Goal: Transaction & Acquisition: Purchase product/service

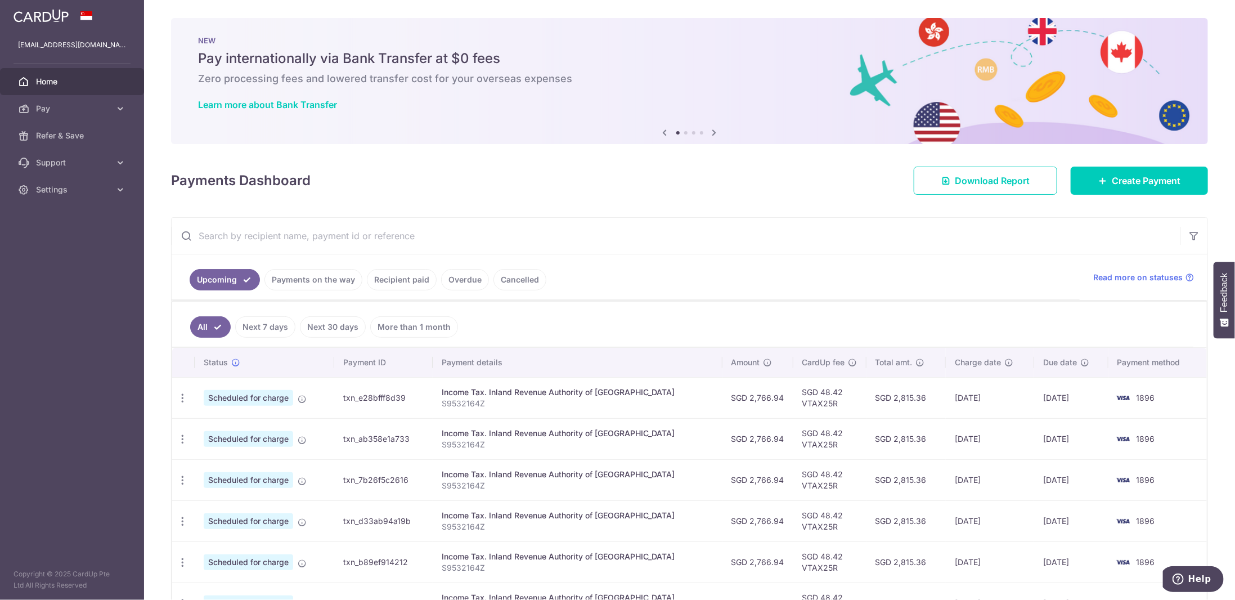
scroll to position [73, 0]
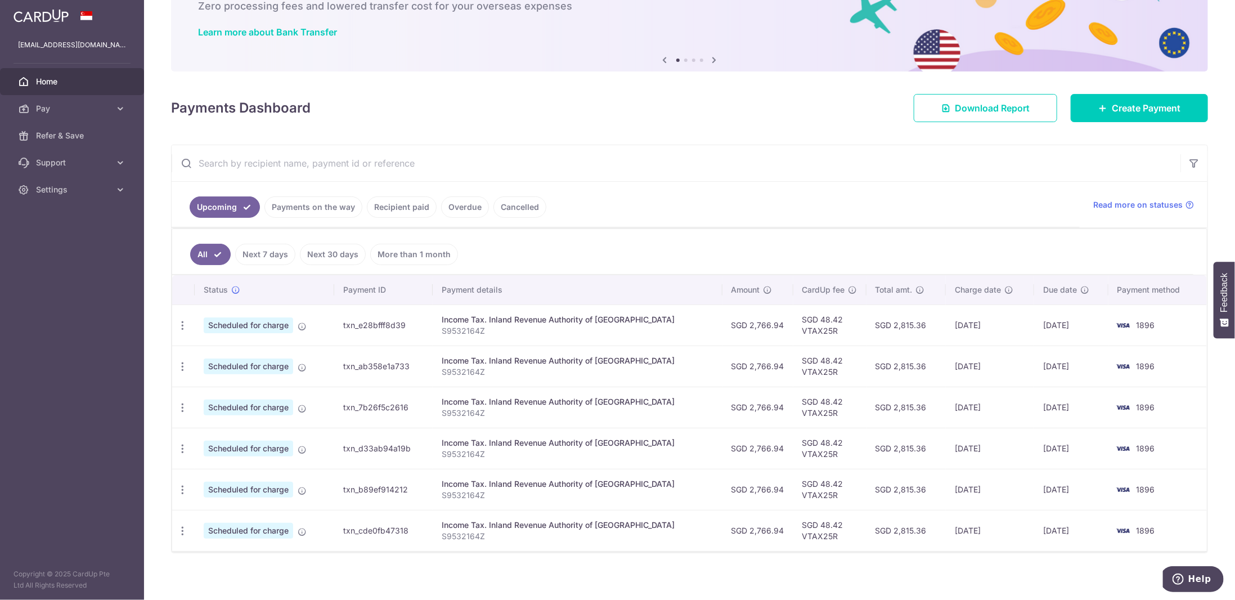
click at [387, 207] on link "Recipient paid" at bounding box center [402, 206] width 70 height 21
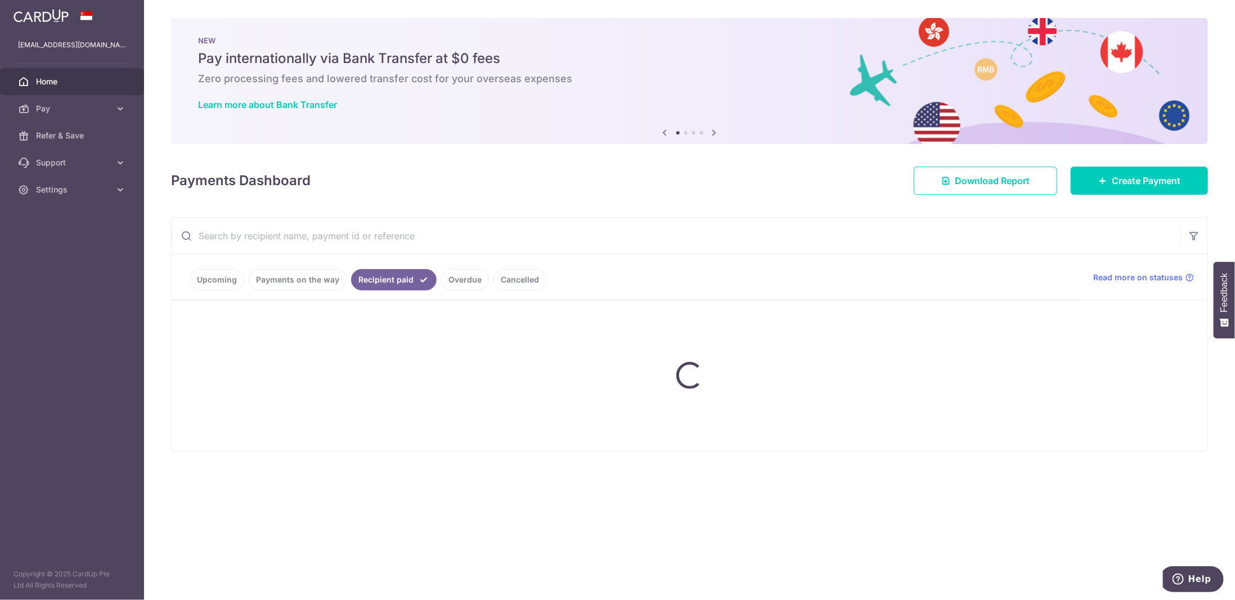
scroll to position [0, 0]
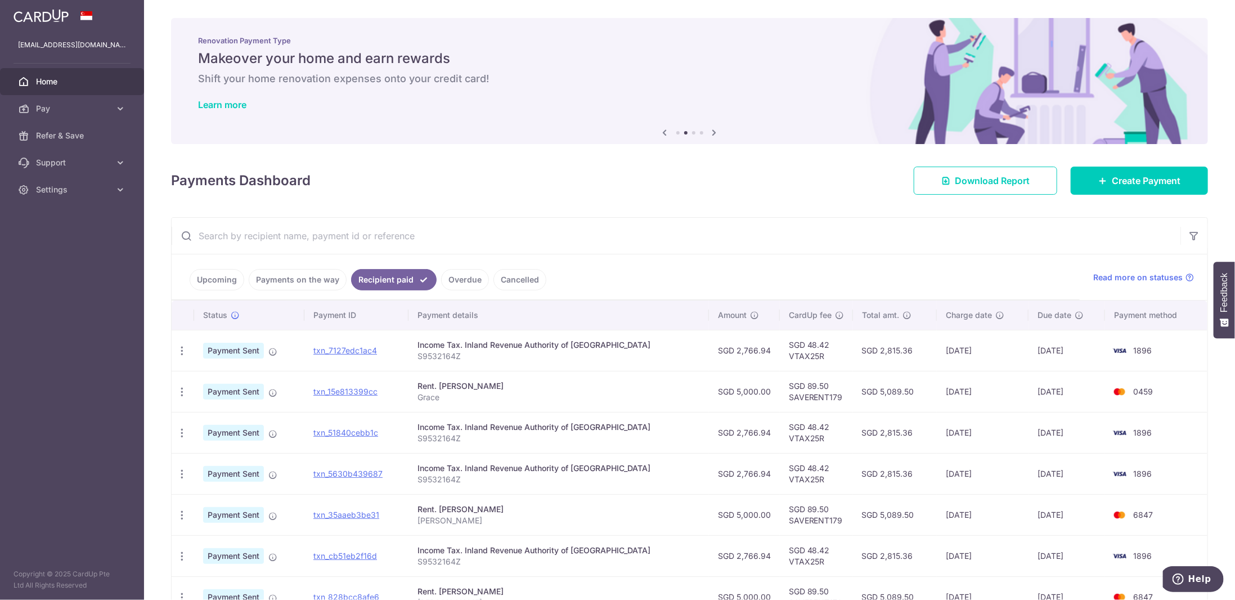
drag, startPoint x: 970, startPoint y: 351, endPoint x: 875, endPoint y: 347, distance: 95.2
click at [875, 347] on tr "PDF Receipt Payment Sent txn_7127edc1ac4 Income Tax. Inland Revenue Authority o…" at bounding box center [690, 350] width 1036 height 41
click at [946, 428] on td "22/08/2025" at bounding box center [983, 432] width 92 height 41
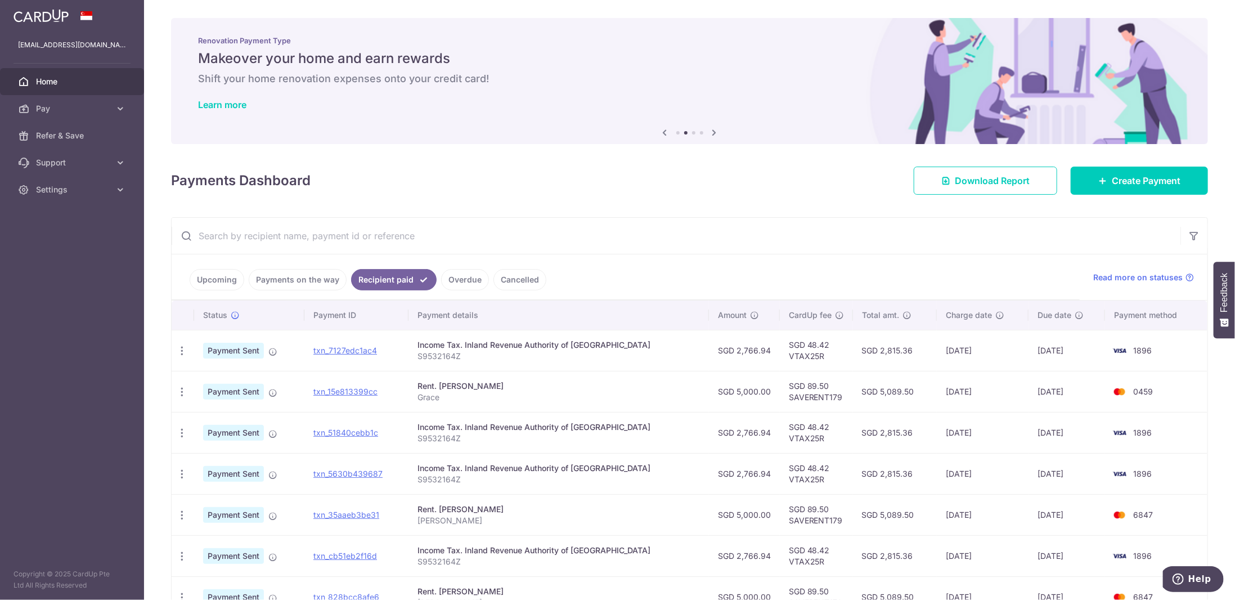
click at [214, 276] on link "Upcoming" at bounding box center [217, 279] width 55 height 21
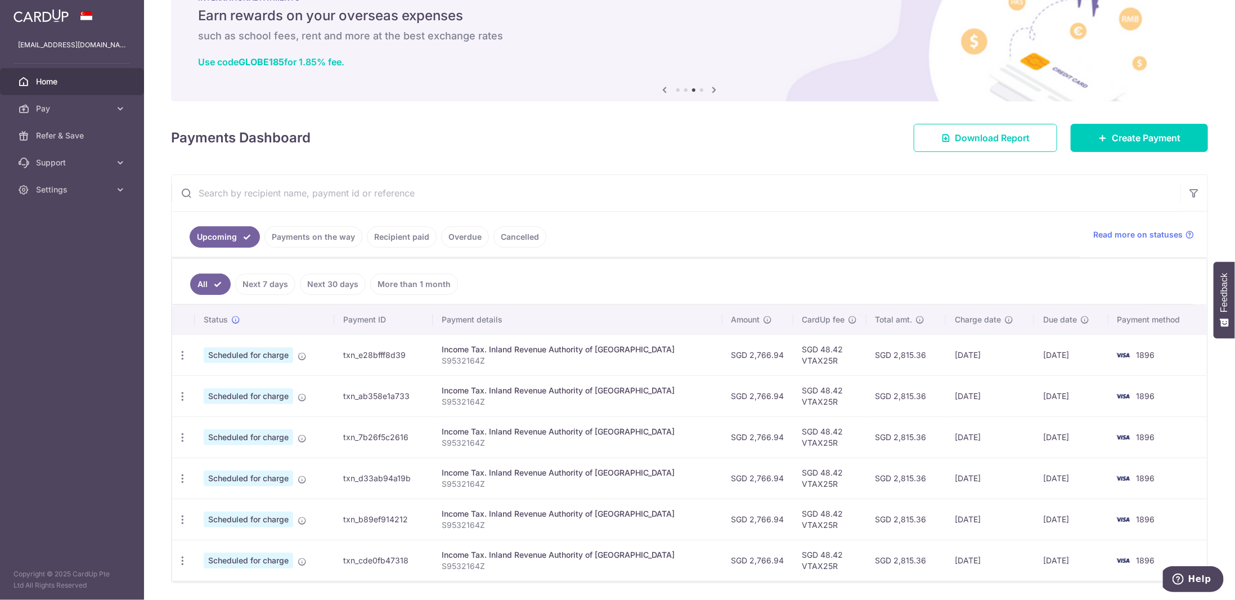
scroll to position [73, 0]
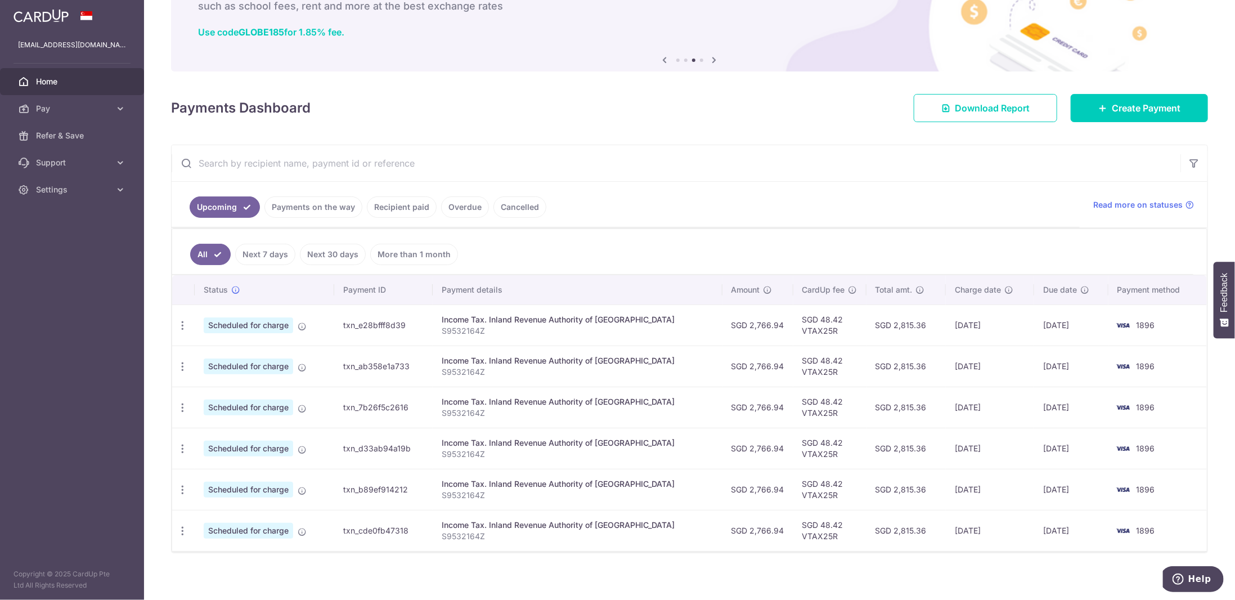
click at [397, 210] on link "Recipient paid" at bounding box center [402, 206] width 70 height 21
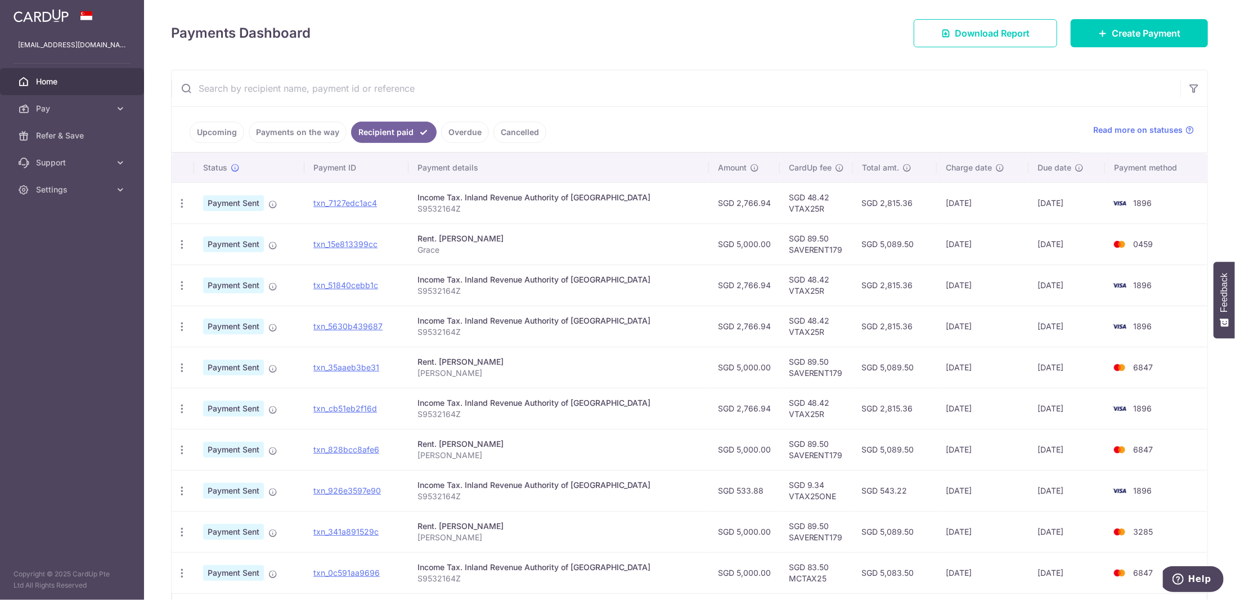
scroll to position [169, 0]
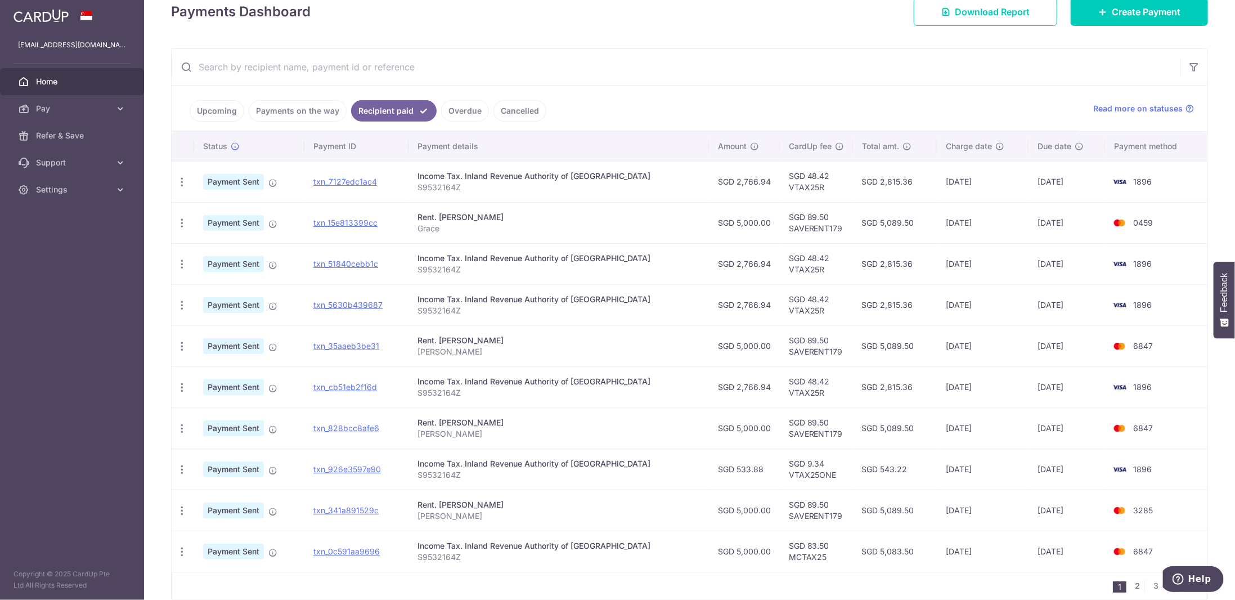
click at [870, 423] on td "SGD 5,089.50" at bounding box center [895, 427] width 84 height 41
drag, startPoint x: 870, startPoint y: 423, endPoint x: 946, endPoint y: 419, distance: 75.5
click at [946, 419] on tr "PDF Receipt Payment Sent txn_828bcc8afe6 Rent. LI QIYING LI QIYING SGD 5,000.00…" at bounding box center [690, 427] width 1036 height 41
click at [885, 227] on td "SGD 5,089.50" at bounding box center [895, 222] width 84 height 41
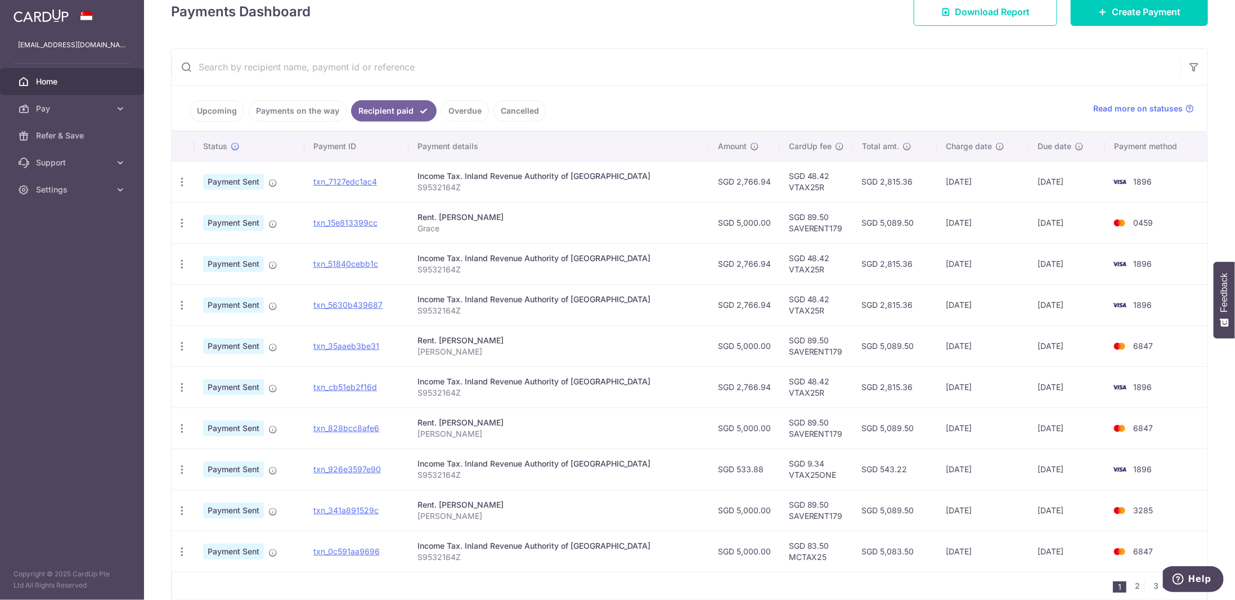
click at [885, 227] on td "SGD 5,089.50" at bounding box center [895, 222] width 84 height 41
drag, startPoint x: 885, startPoint y: 227, endPoint x: 946, endPoint y: 225, distance: 60.8
click at [946, 225] on tr "PDF Receipt Payment Sent txn_15e813399cc Rent. LI QIYING Grace SGD 5,000.00 SGD…" at bounding box center [690, 222] width 1036 height 41
click at [946, 342] on td "08/07/2025" at bounding box center [983, 345] width 92 height 41
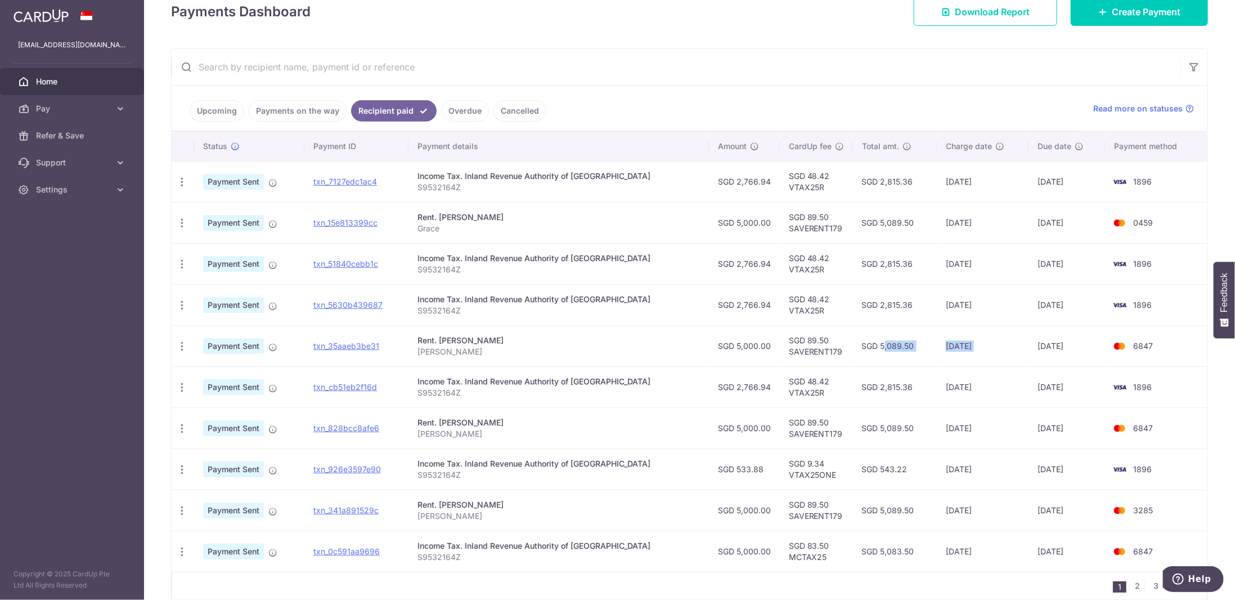
drag, startPoint x: 946, startPoint y: 342, endPoint x: 844, endPoint y: 337, distance: 102.0
click at [846, 337] on tr "PDF Receipt Payment Sent txn_35aaeb3be31 Rent. LI QIYING LI QIYING SGD 5,000.00…" at bounding box center [690, 345] width 1036 height 41
click at [93, 115] on link "Pay" at bounding box center [72, 108] width 144 height 27
click at [82, 163] on span "Recipients" at bounding box center [73, 162] width 74 height 11
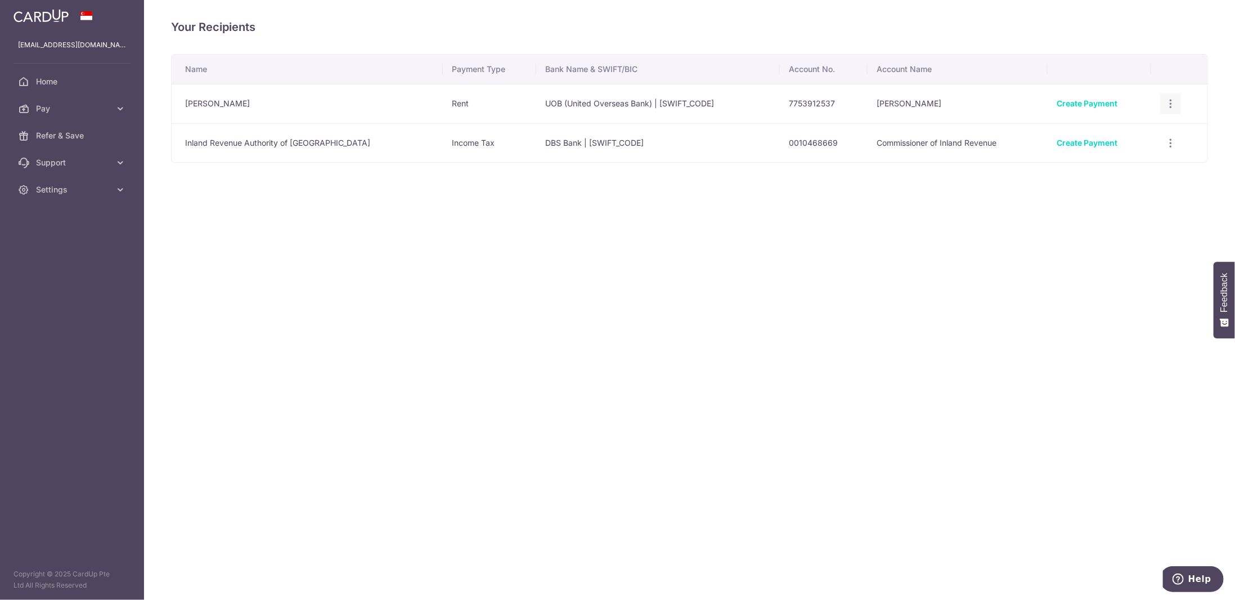
click at [1165, 102] on icon "button" at bounding box center [1171, 104] width 12 height 12
click at [1121, 133] on span "View/Edit" at bounding box center [1133, 135] width 77 height 14
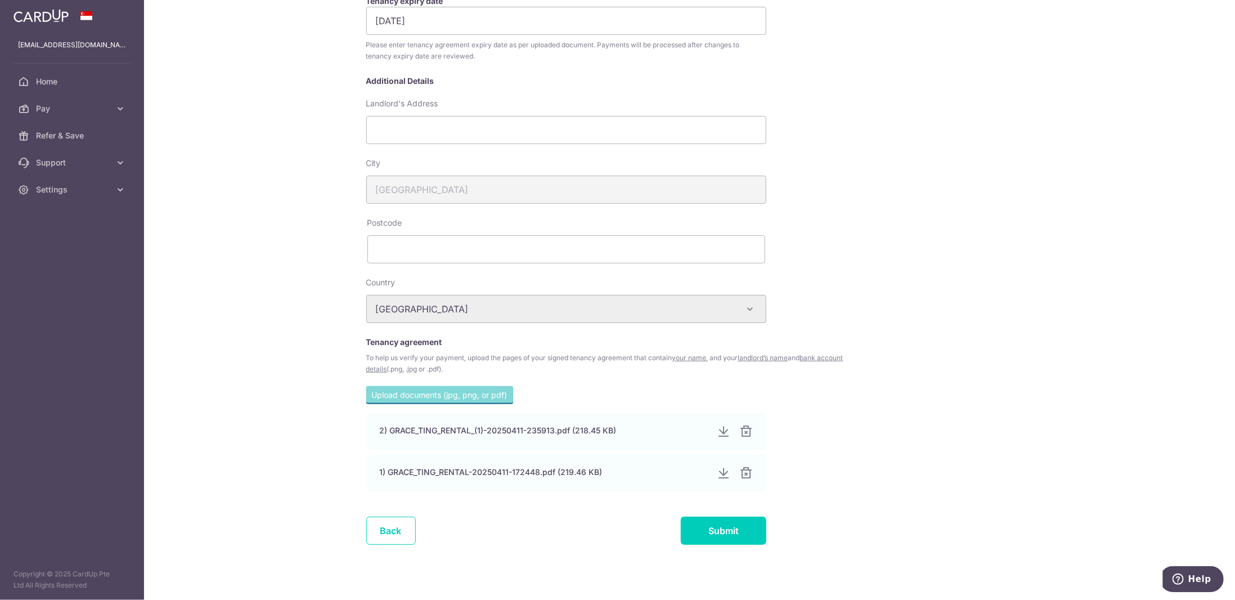
scroll to position [253, 0]
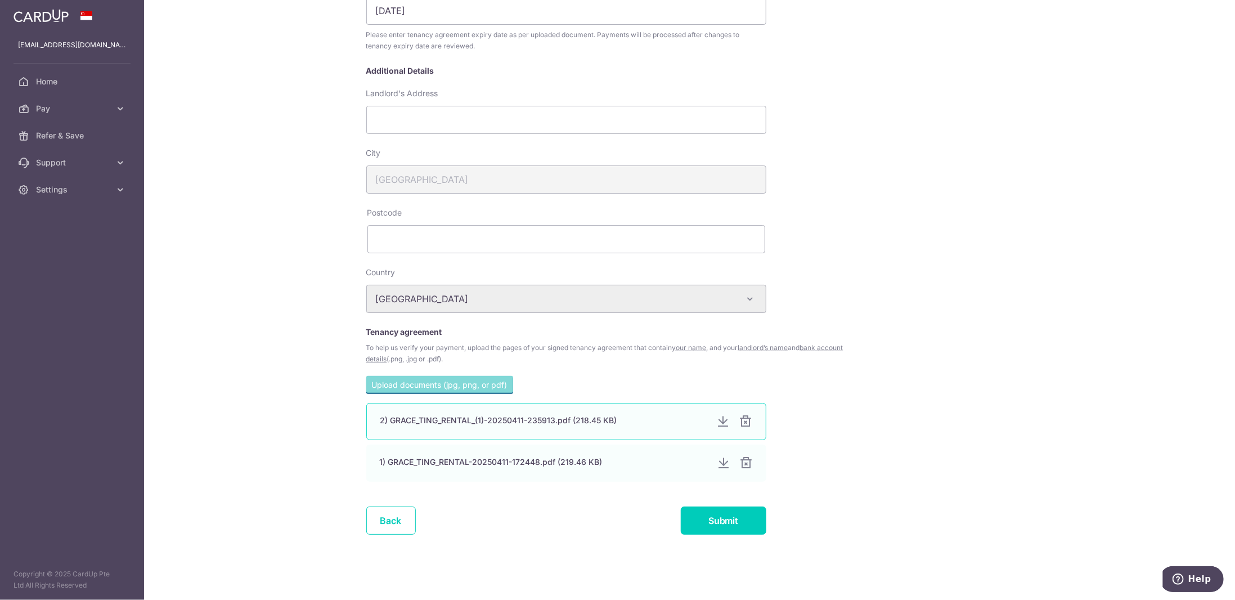
click at [716, 426] on div at bounding box center [723, 422] width 14 height 14
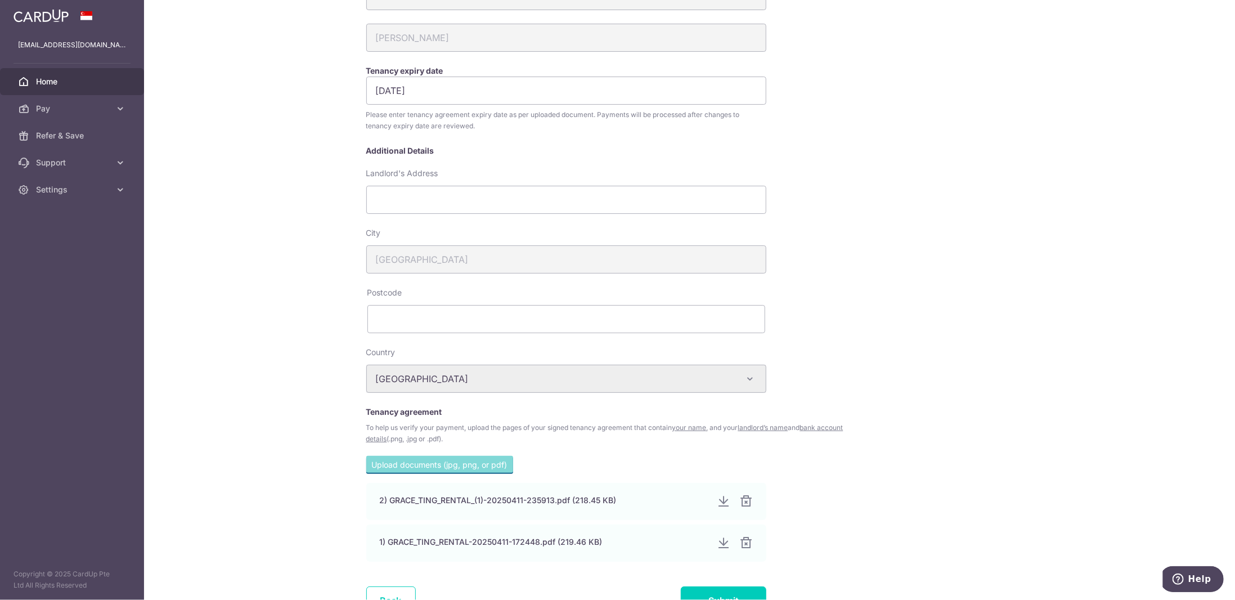
scroll to position [28, 0]
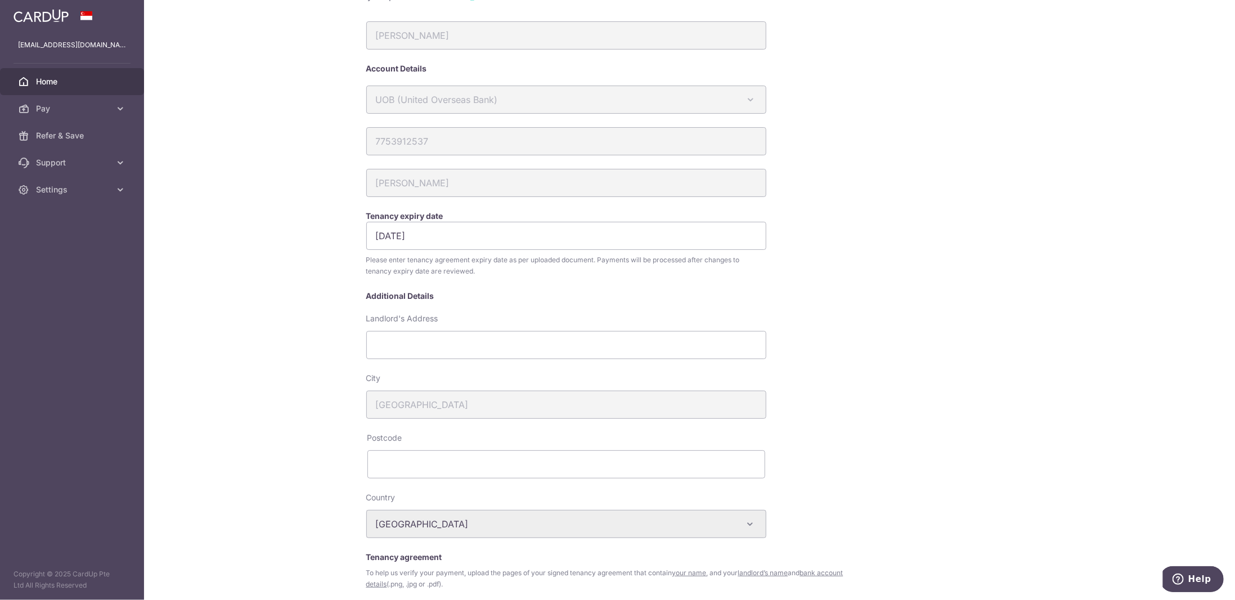
click at [37, 77] on span "Home" at bounding box center [73, 81] width 74 height 11
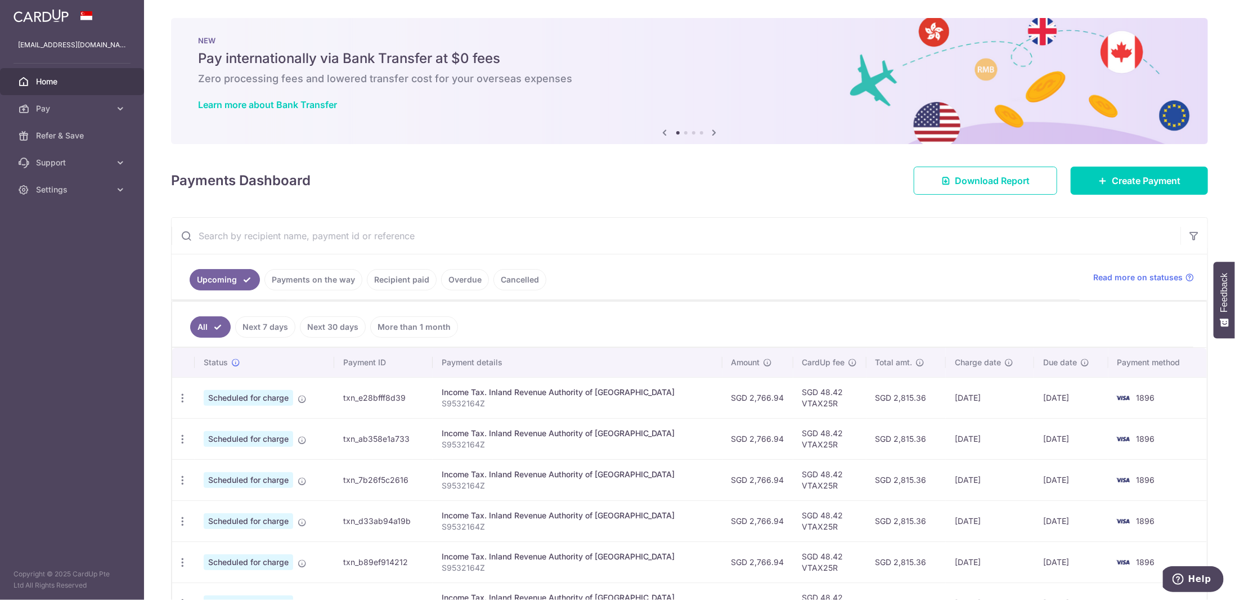
click at [388, 270] on link "Recipient paid" at bounding box center [402, 279] width 70 height 21
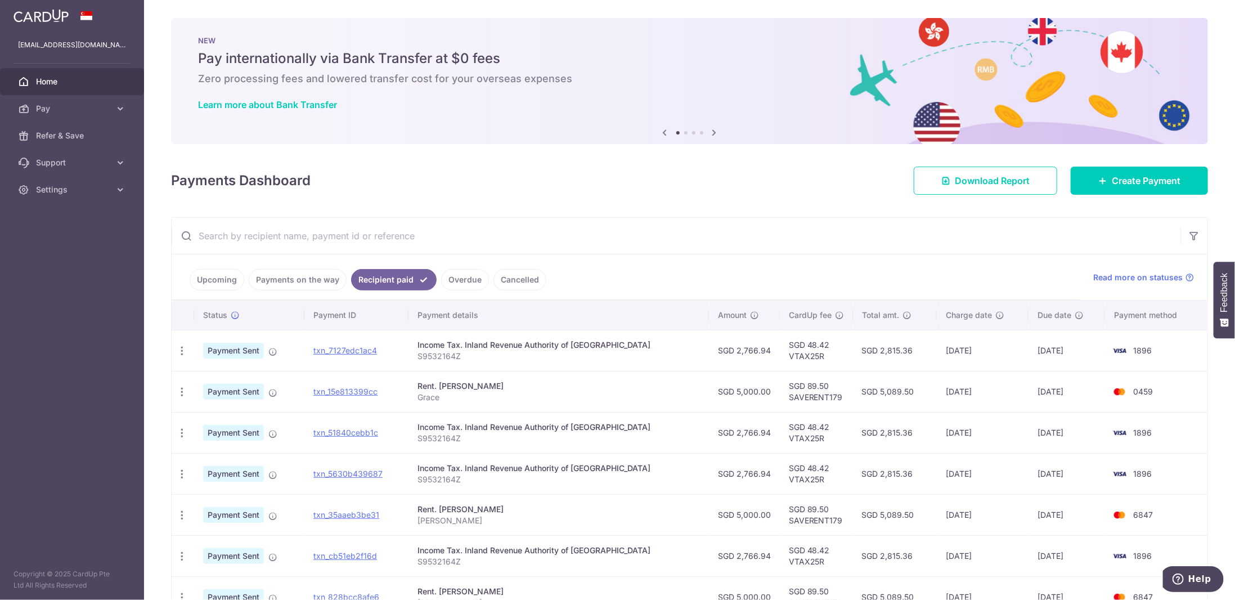
click at [230, 277] on link "Upcoming" at bounding box center [217, 279] width 55 height 21
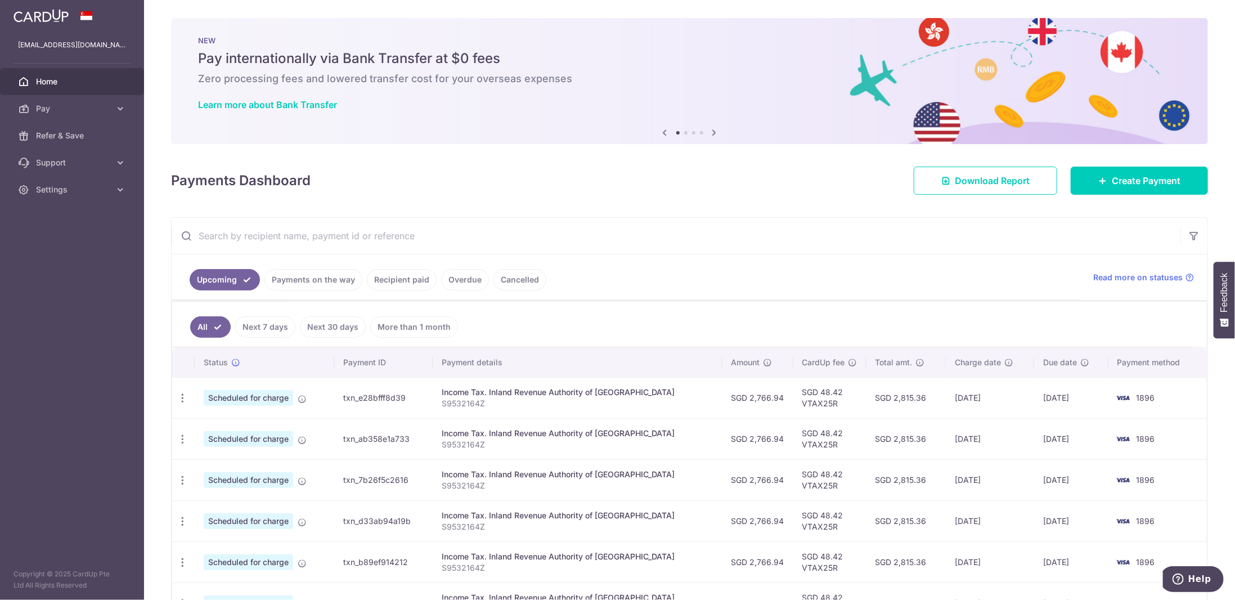
click at [382, 279] on link "Recipient paid" at bounding box center [402, 279] width 70 height 21
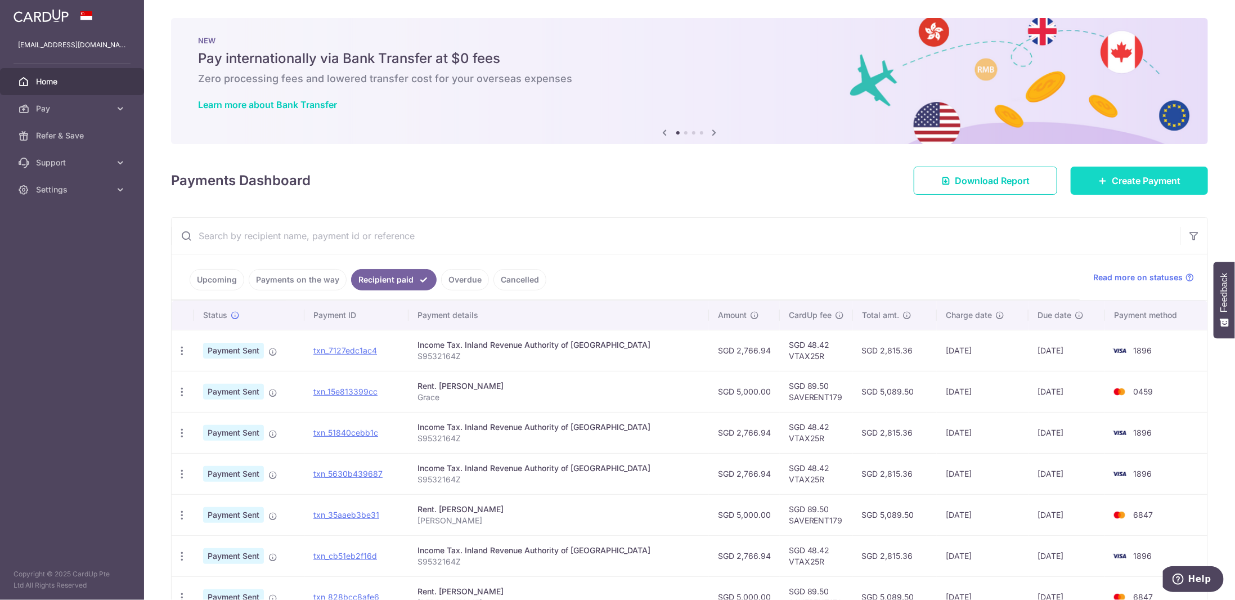
click at [1142, 184] on span "Create Payment" at bounding box center [1146, 181] width 69 height 14
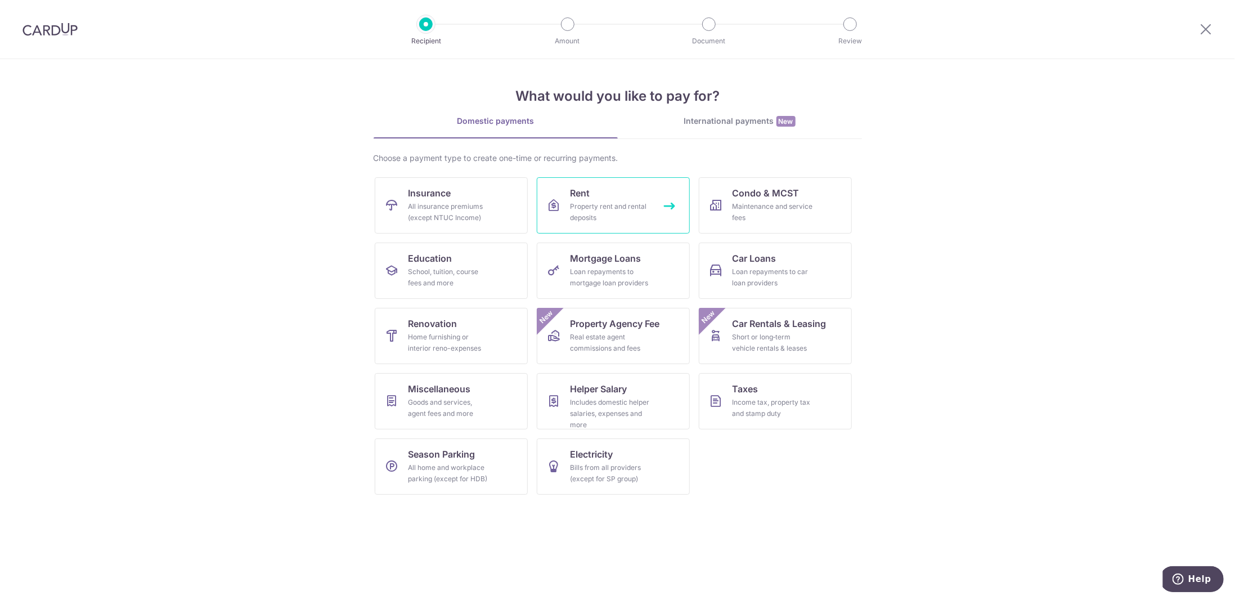
click at [599, 209] on div "Property rent and rental deposits" at bounding box center [611, 212] width 81 height 23
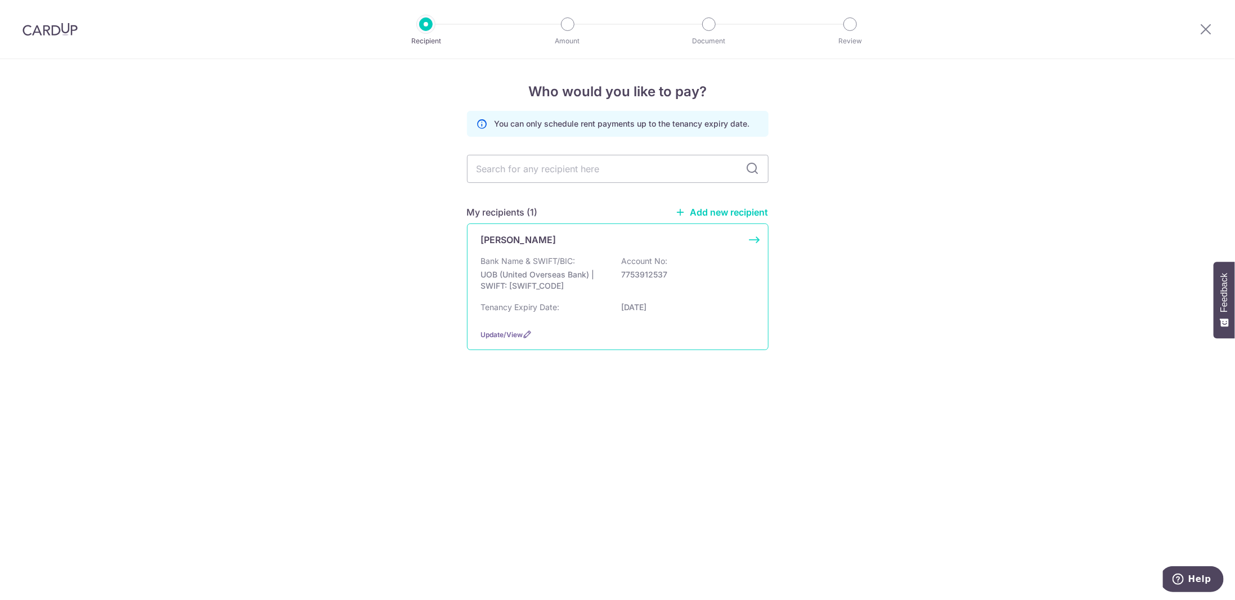
click at [602, 266] on div "Bank Name & SWIFT/BIC: UOB (United Overseas Bank) | SWIFT: UOVBSGSGXXX Account …" at bounding box center [618, 277] width 274 height 42
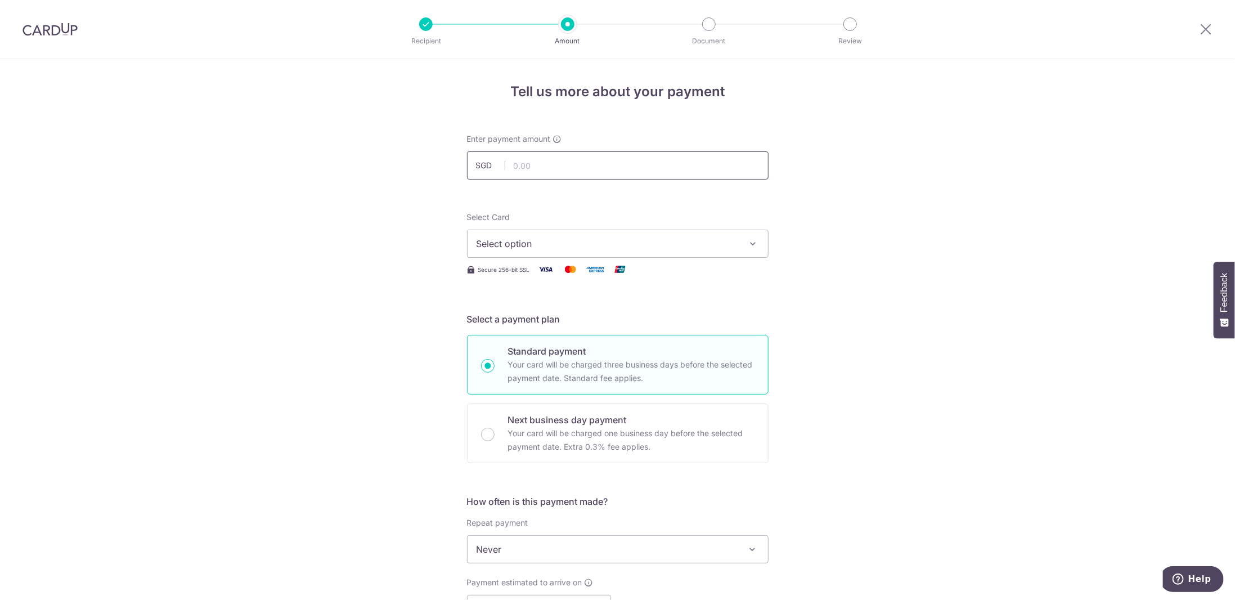
click at [550, 169] on input "text" at bounding box center [618, 165] width 302 height 28
type input "5,000.00"
click at [571, 249] on span "Select option" at bounding box center [608, 244] width 262 height 14
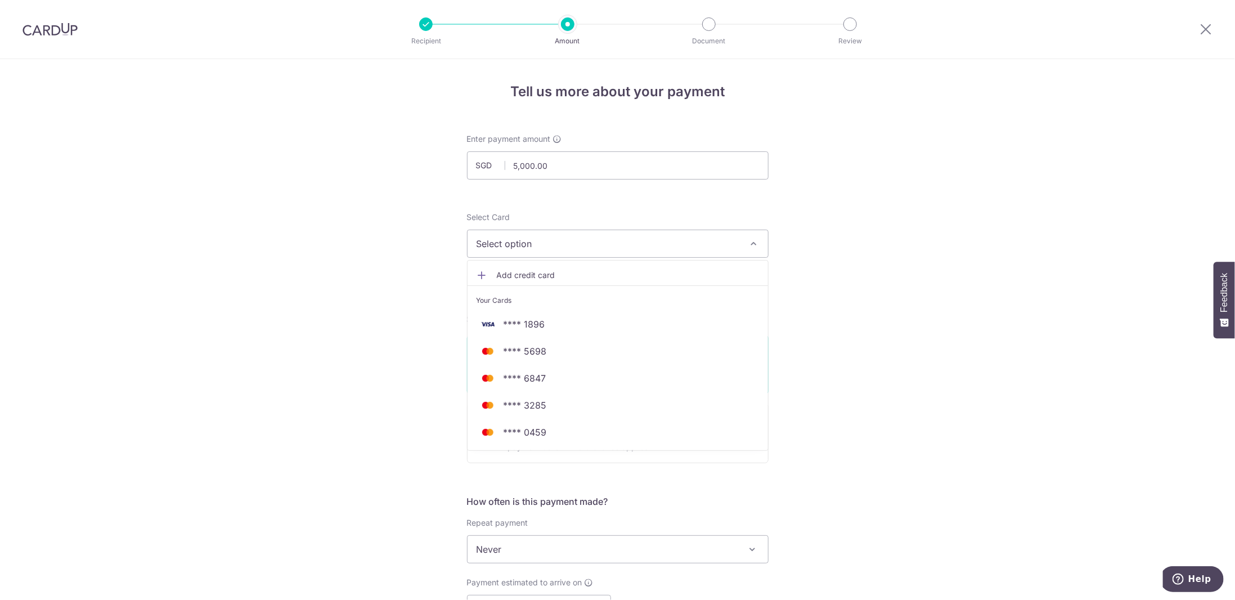
click at [923, 268] on div "Tell us more about your payment Enter payment amount SGD 5,000.00 5000.00 Selec…" at bounding box center [617, 568] width 1235 height 1018
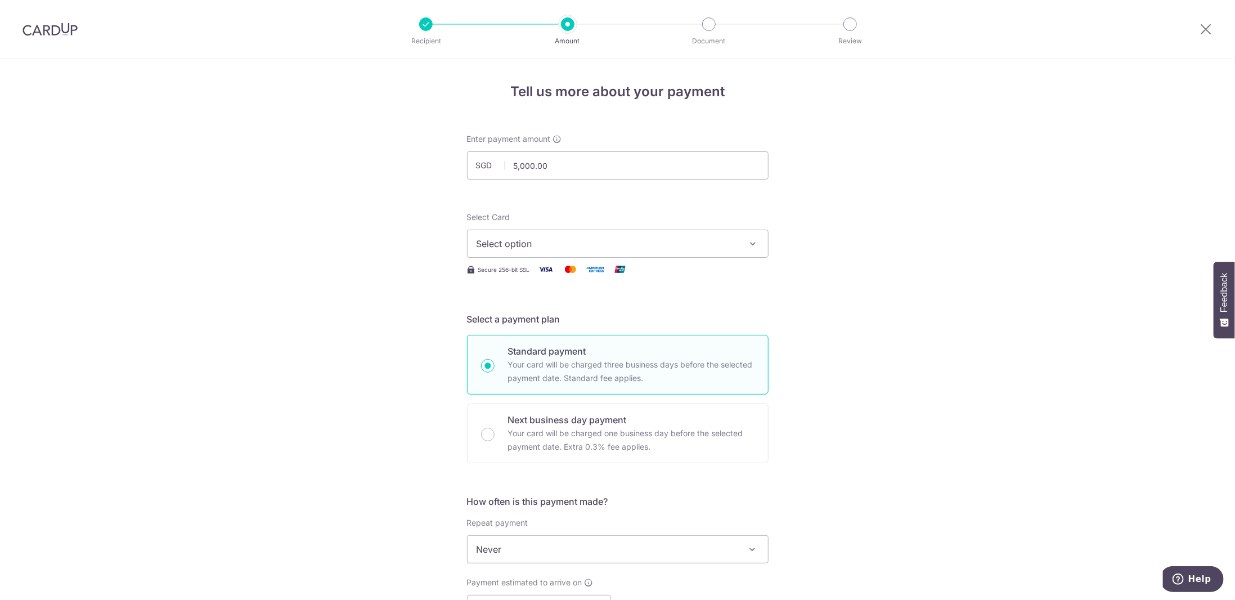
click at [574, 221] on div "Select Card Select option Add credit card Your Cards **** 1896 **** 5698 **** 6…" at bounding box center [618, 235] width 302 height 46
click at [571, 234] on button "Select option" at bounding box center [618, 244] width 302 height 28
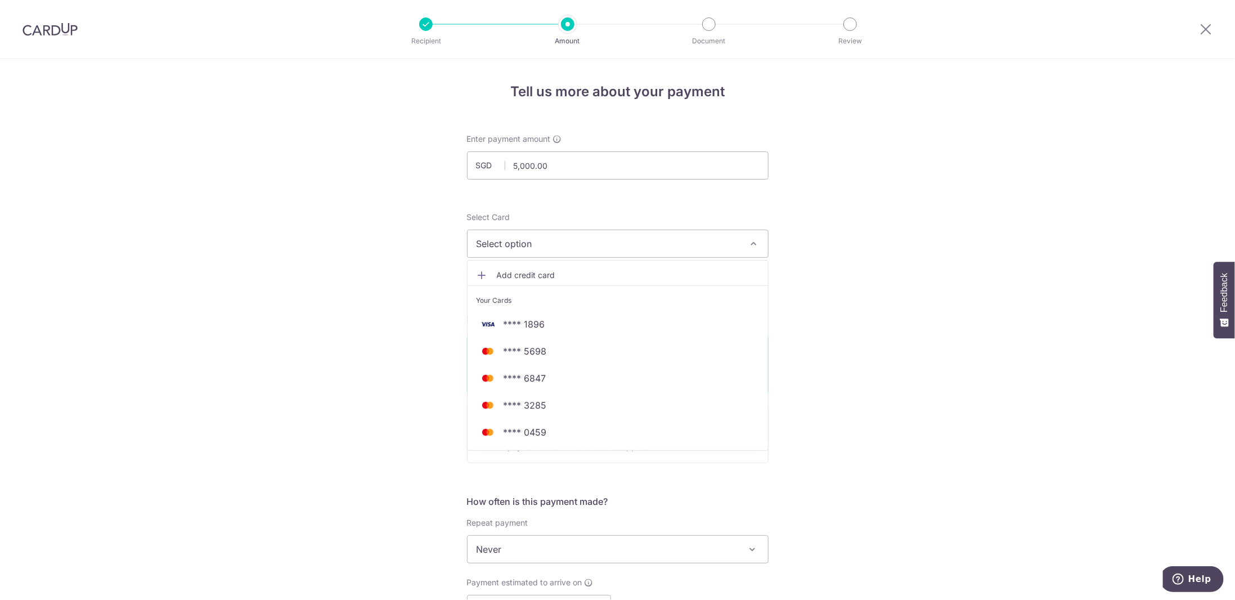
click at [552, 284] on link "Add credit card" at bounding box center [618, 275] width 301 height 20
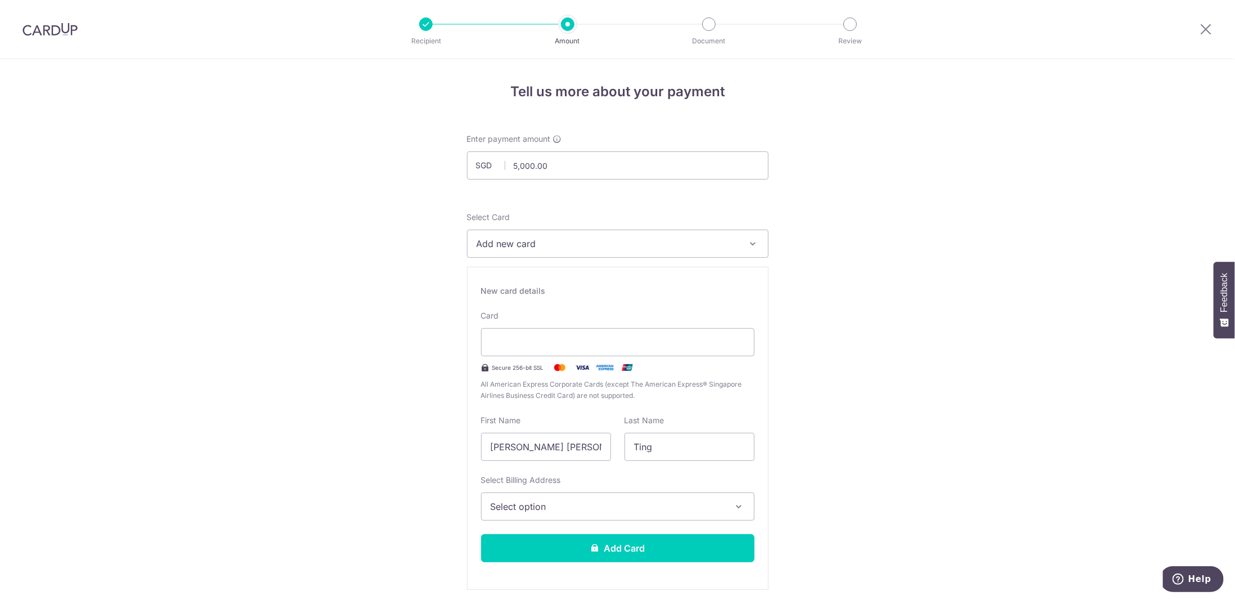
drag, startPoint x: 1079, startPoint y: 256, endPoint x: 1039, endPoint y: 275, distance: 44.8
click at [676, 355] on div at bounding box center [618, 342] width 274 height 28
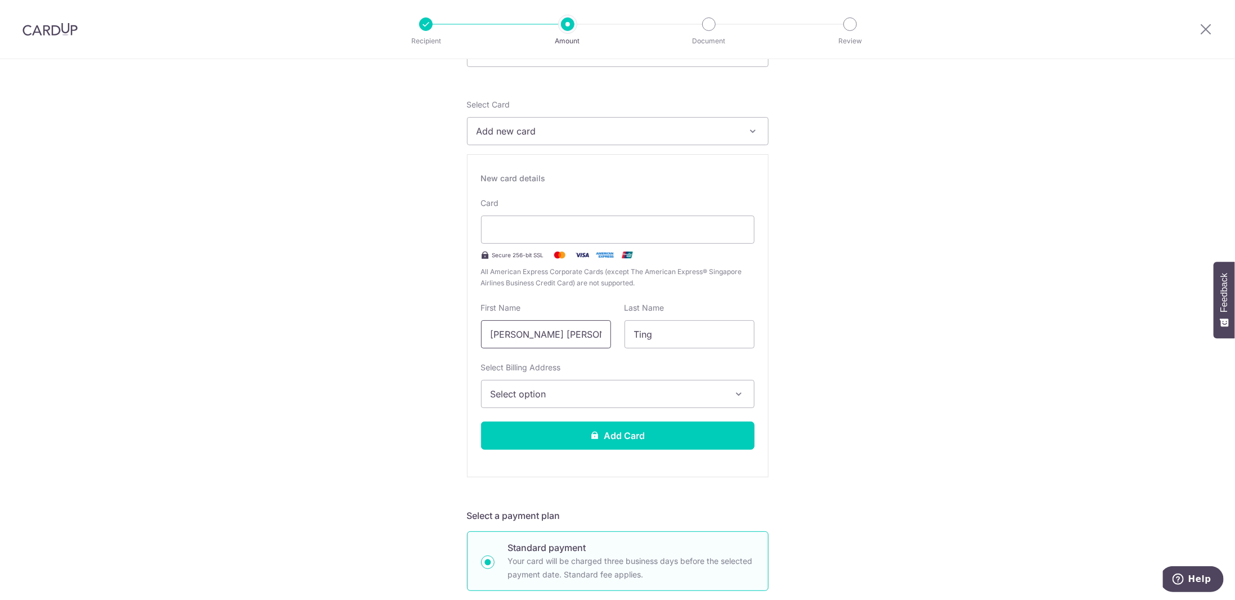
click at [571, 337] on input "[PERSON_NAME] [PERSON_NAME]" at bounding box center [546, 334] width 130 height 28
type input "Riwu"
type input "Wang"
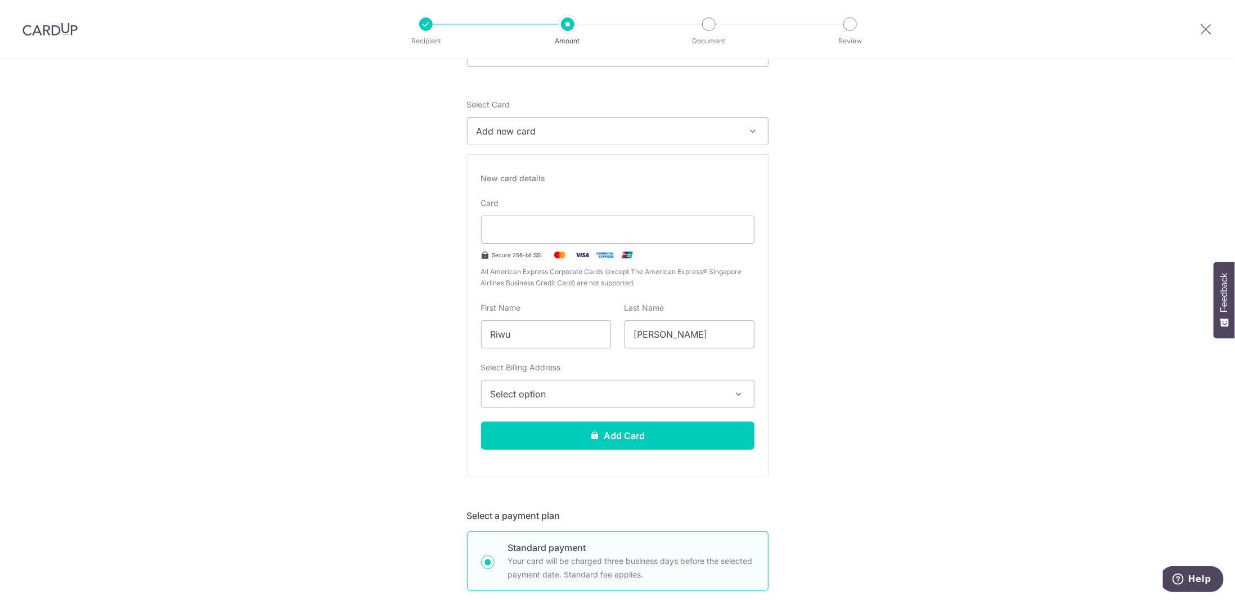
click at [542, 388] on span "Select option" at bounding box center [608, 394] width 234 height 14
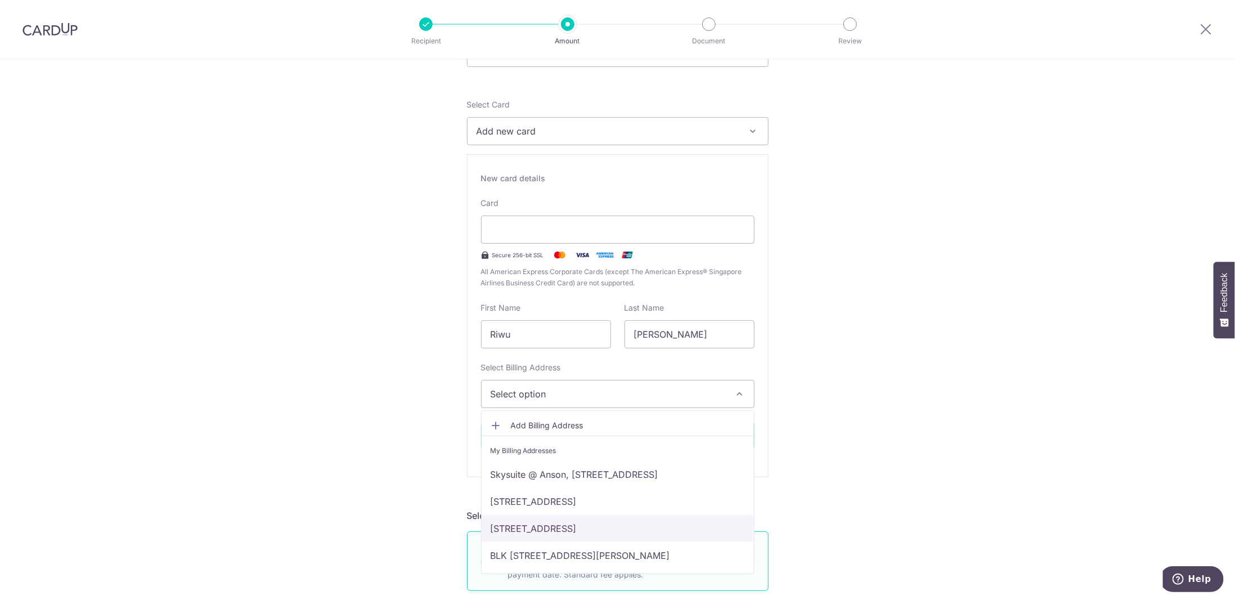
click at [561, 526] on link "1 Pearl Bank, #36-11, Singapore, Singapore, Singapore-169016" at bounding box center [618, 528] width 272 height 27
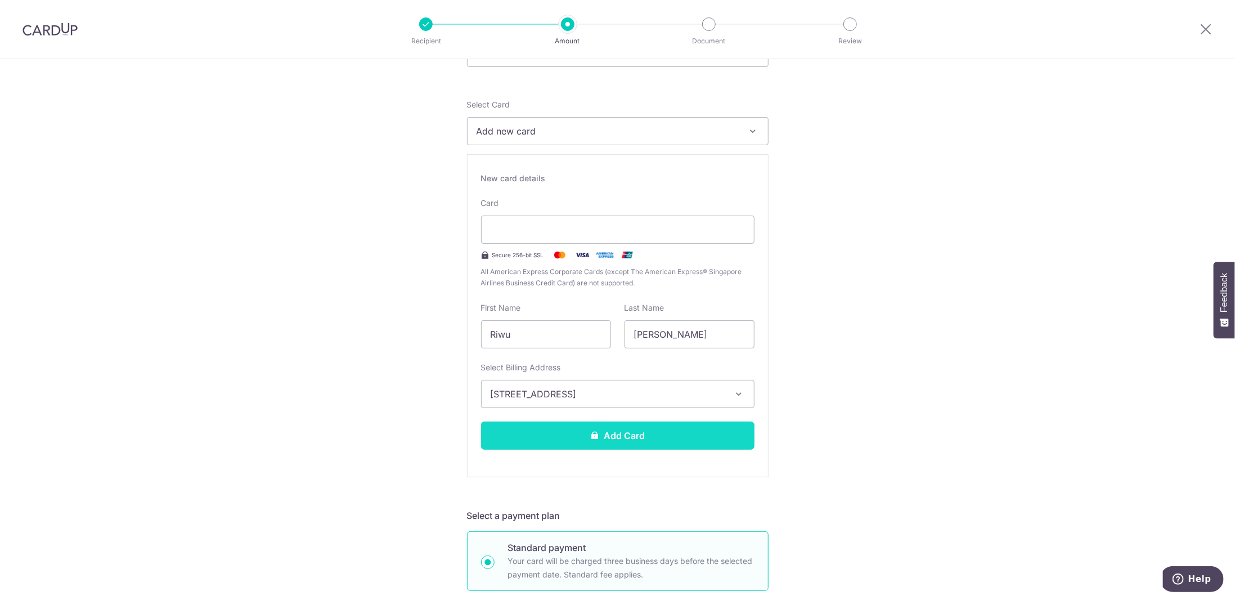
click at [608, 431] on button "Add Card" at bounding box center [618, 436] width 274 height 28
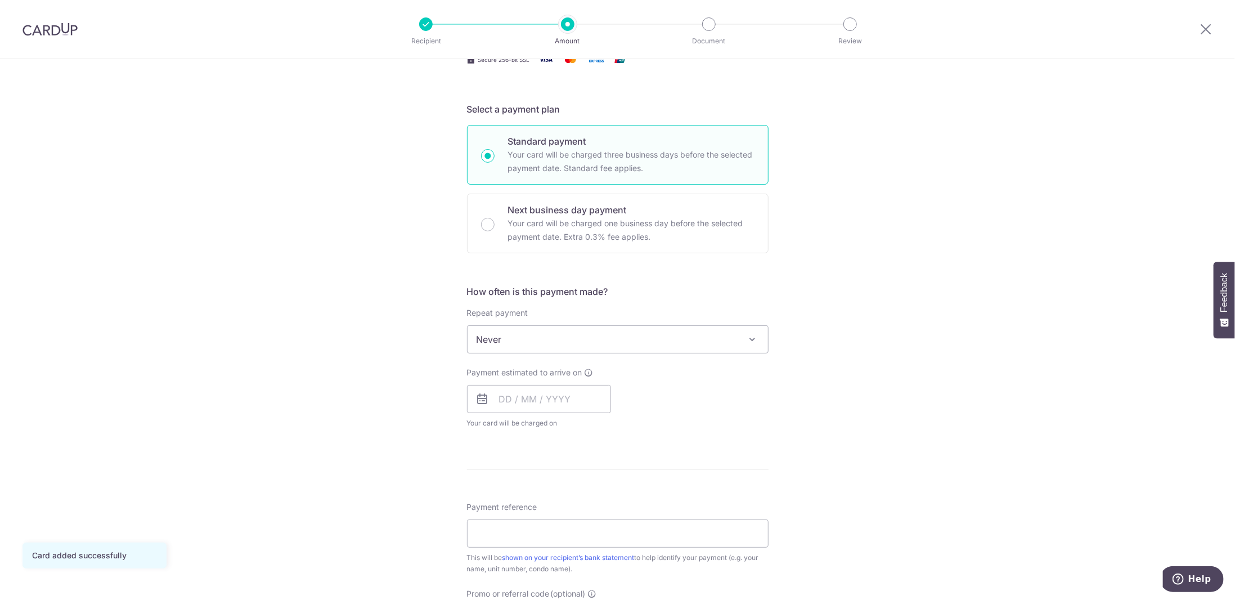
scroll to position [225, 0]
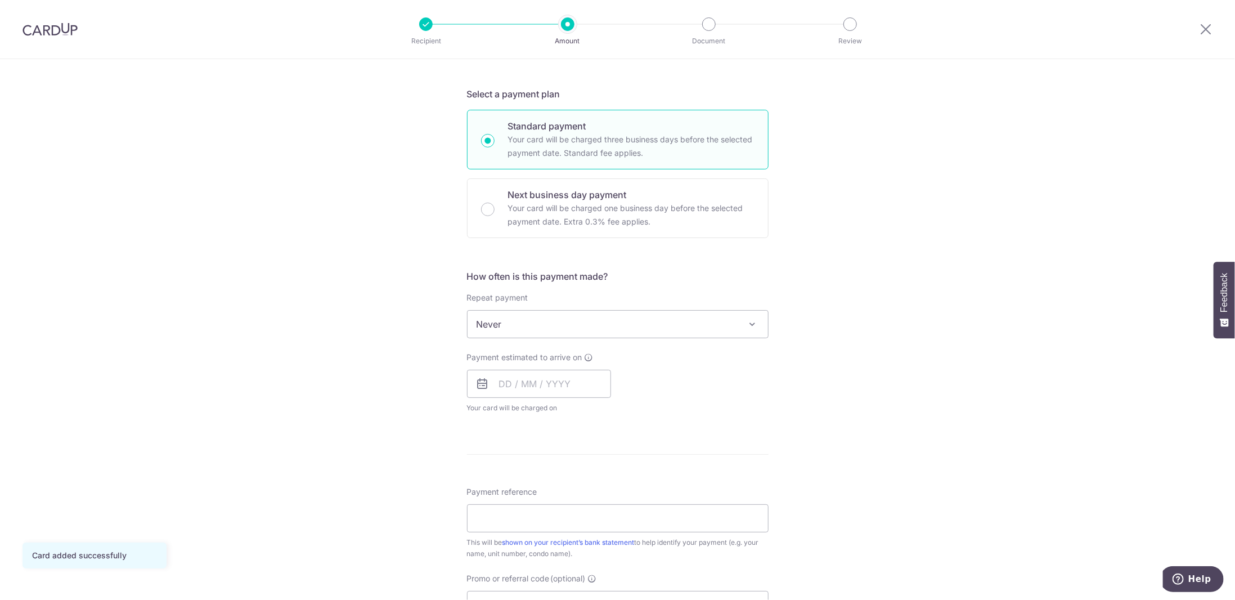
click at [560, 325] on span "Never" at bounding box center [618, 324] width 301 height 27
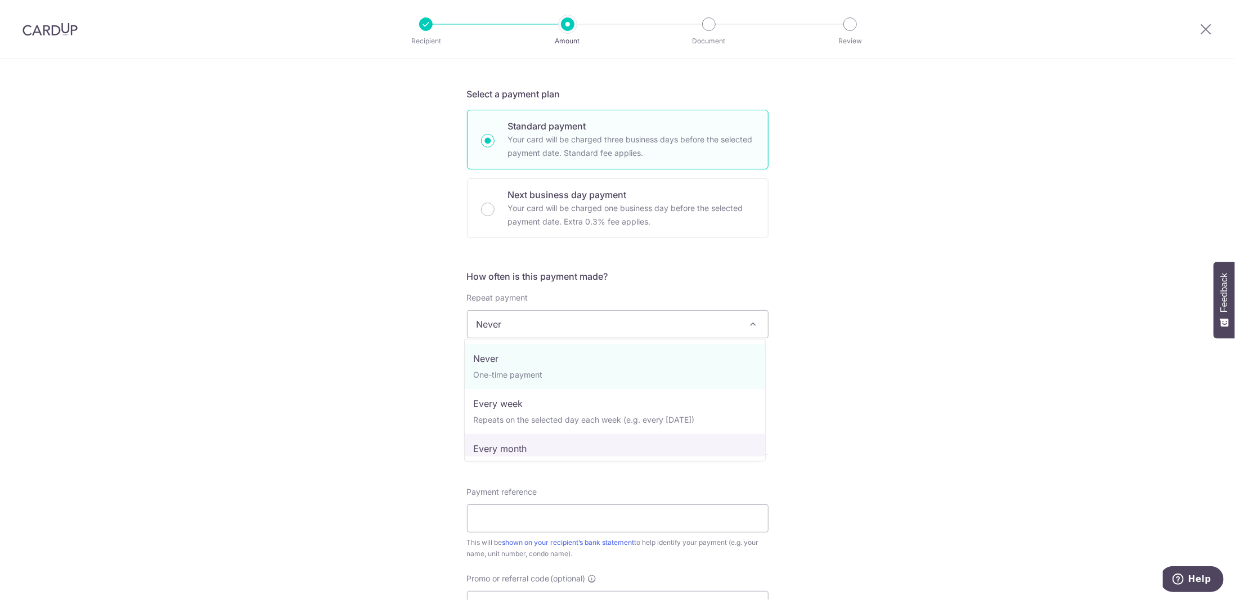
select select "3"
type input "01/08/2026"
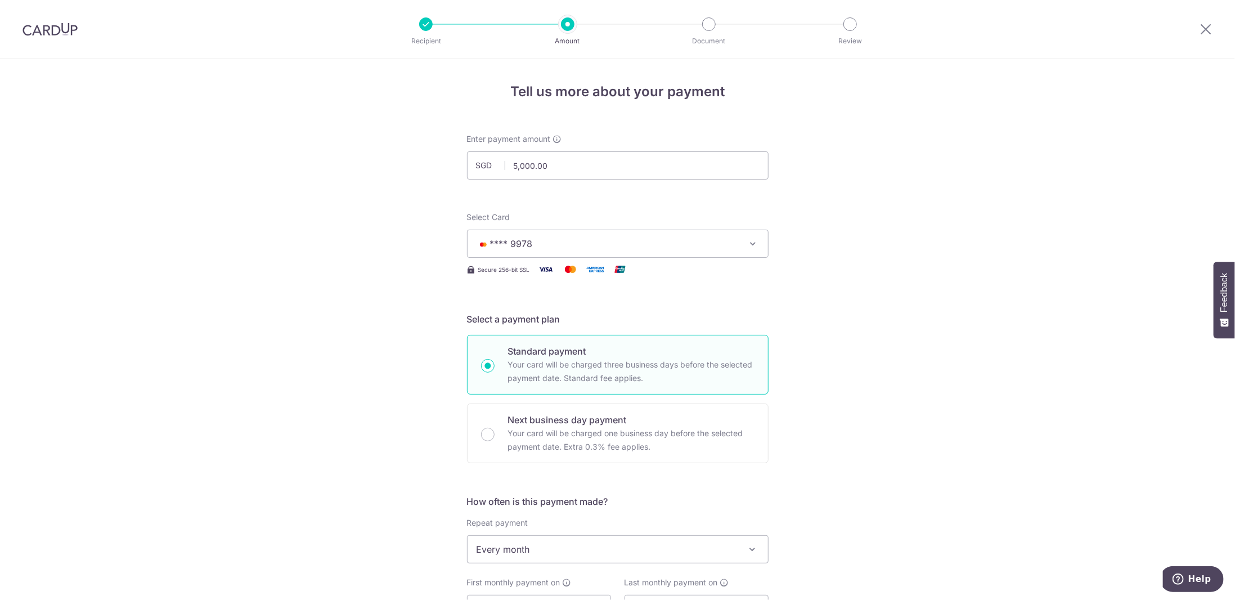
scroll to position [281, 0]
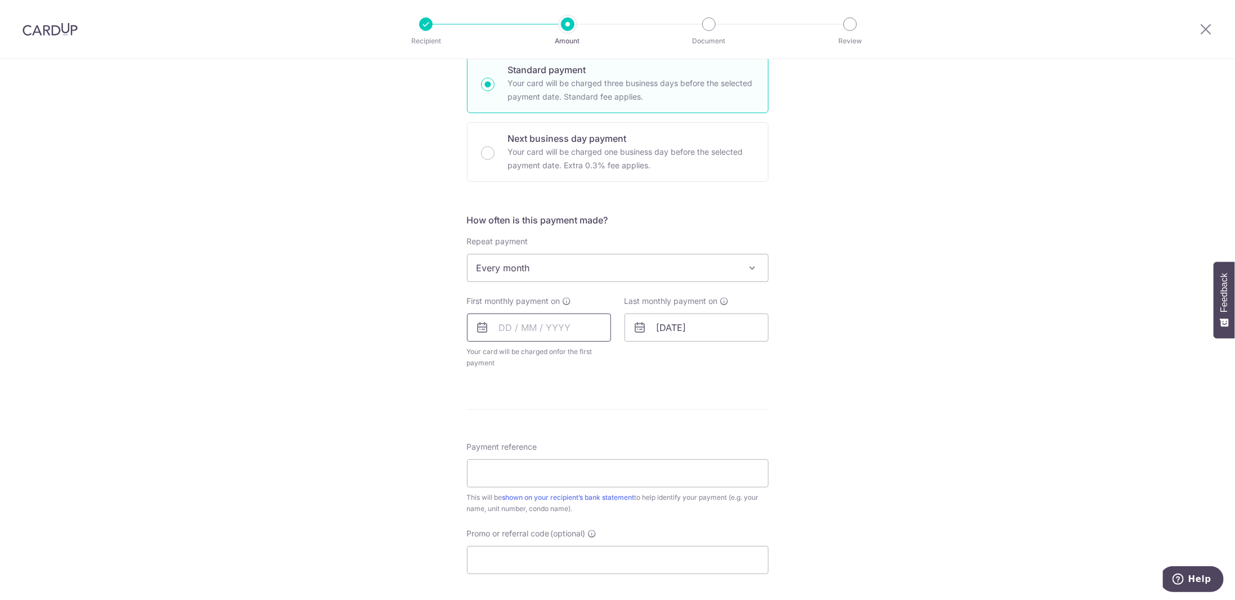
click at [565, 321] on input "text" at bounding box center [539, 327] width 144 height 28
click at [551, 426] on link "8" at bounding box center [558, 430] width 18 height 18
type input "08/10/2025"
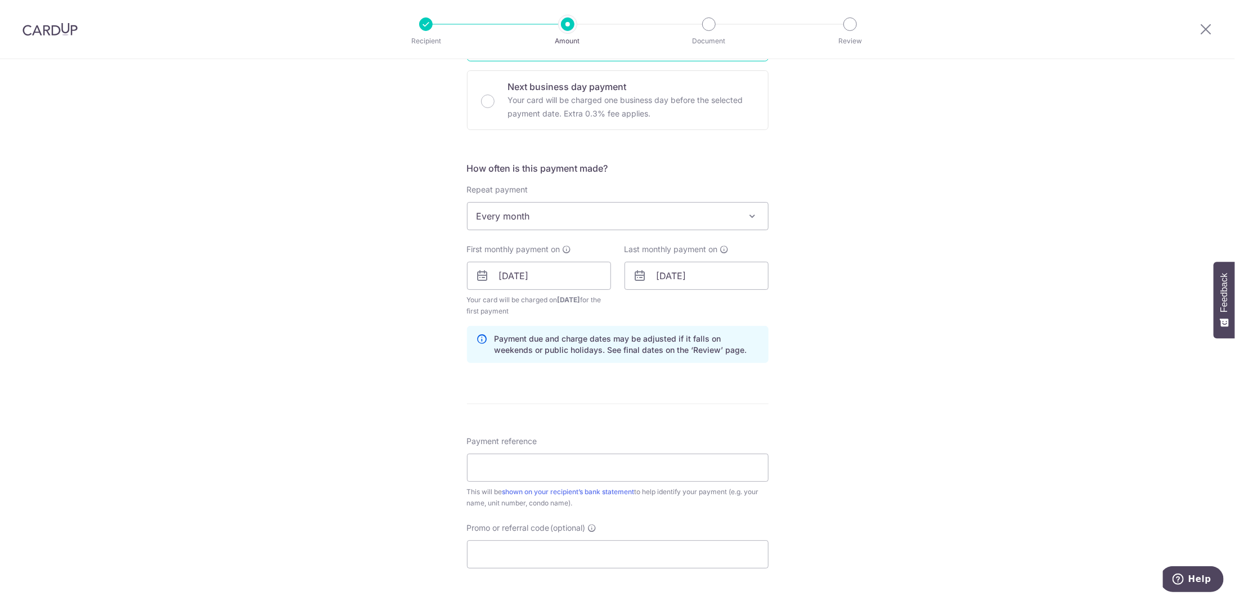
scroll to position [394, 0]
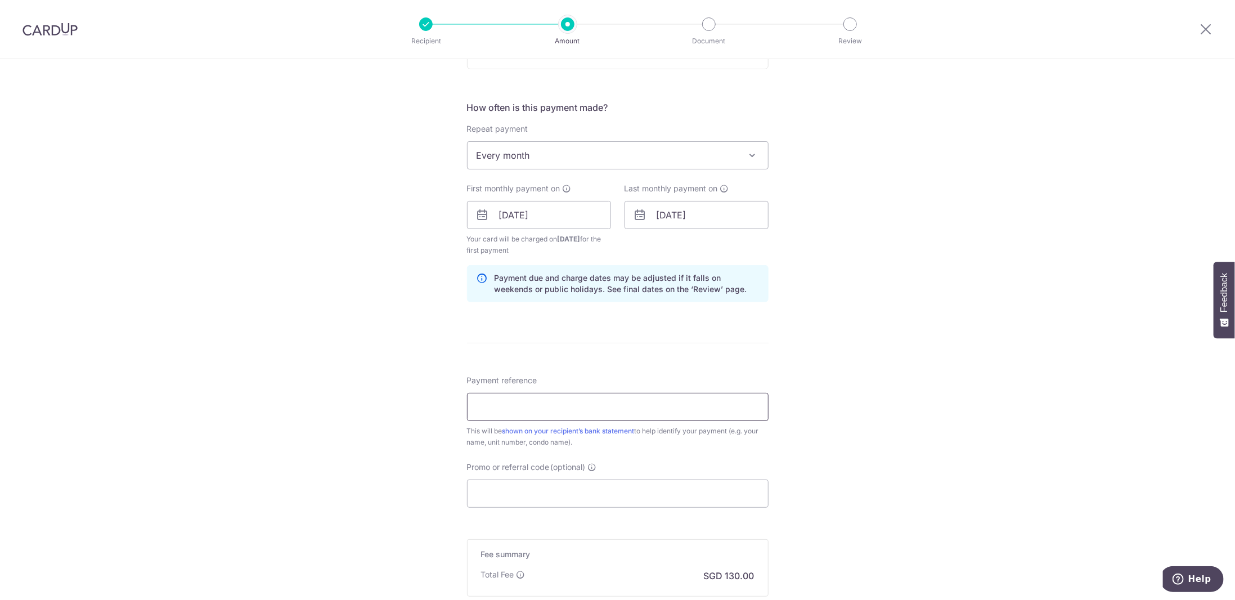
click at [563, 393] on input "Payment reference" at bounding box center [618, 407] width 302 height 28
click at [546, 399] on input "Payment reference" at bounding box center [618, 407] width 302 height 28
type input "TING YAN TENG GRACE"
click at [562, 492] on input "Promo or referral code (optional)" at bounding box center [618, 494] width 302 height 28
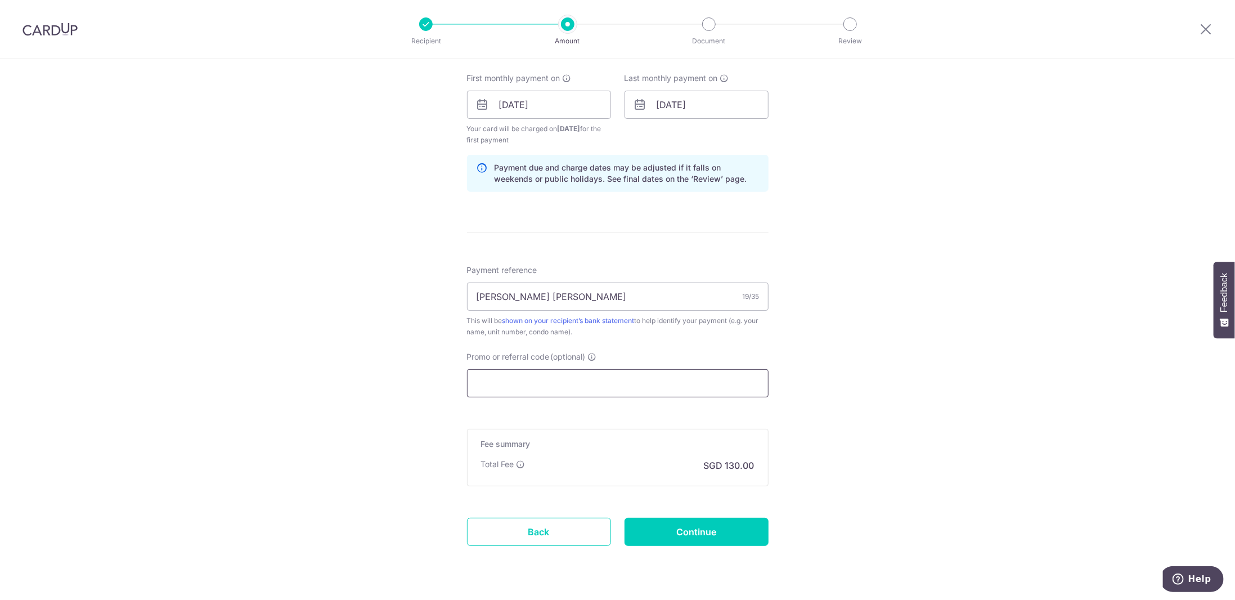
scroll to position [507, 0]
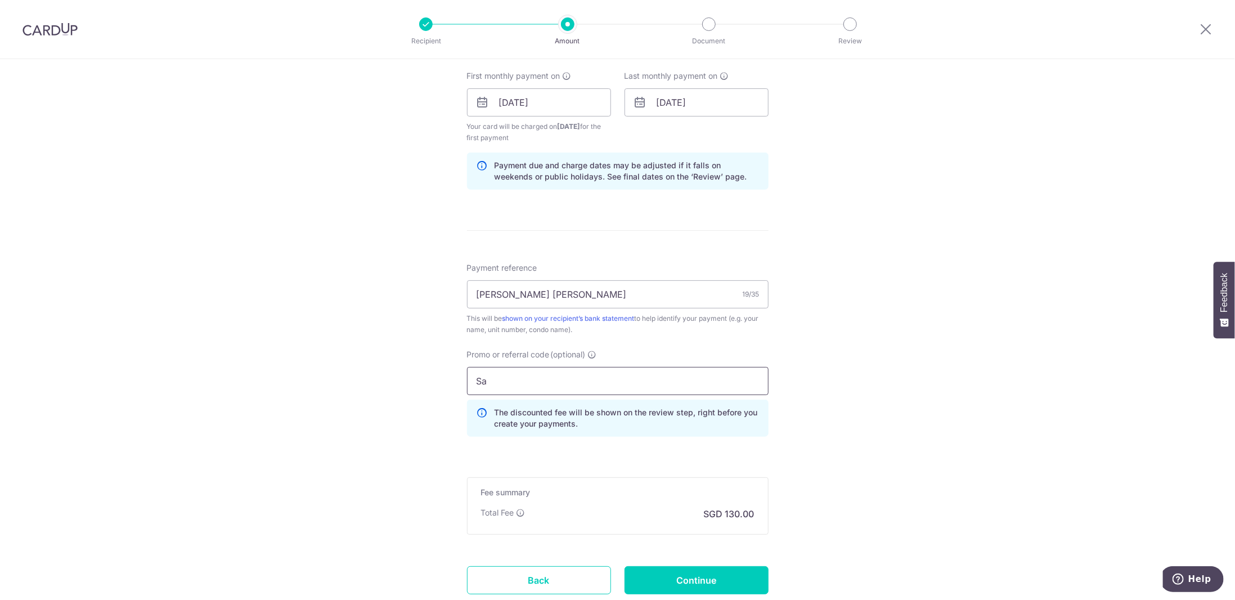
paste input "AVERENT179"
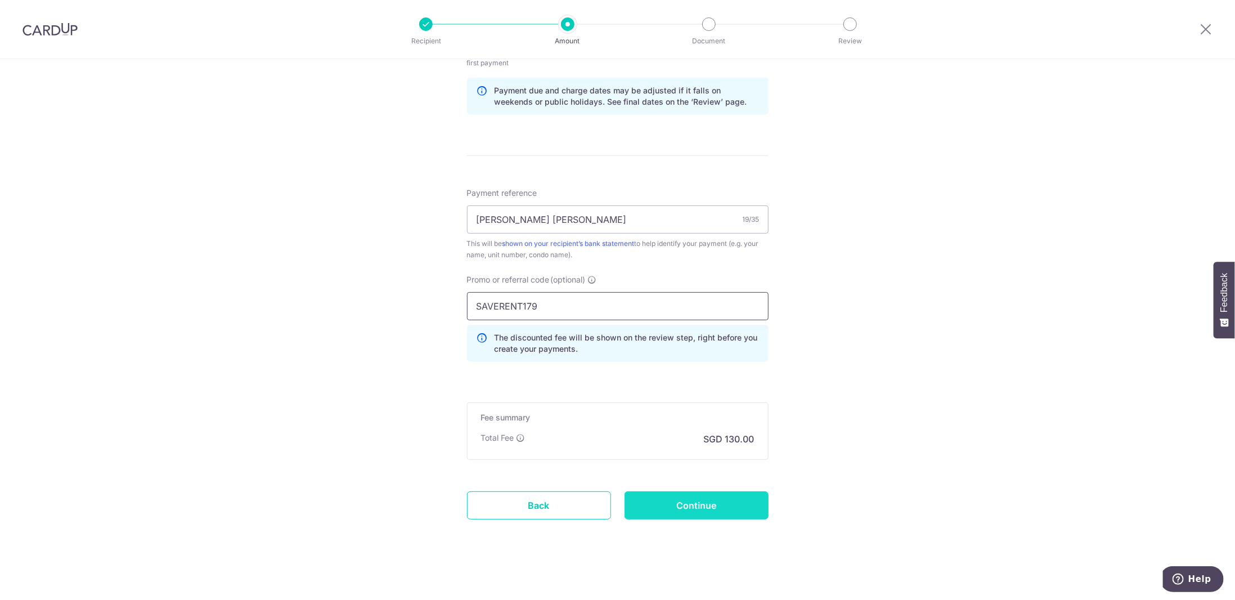
type input "SAVERENT179"
click at [707, 501] on input "Continue" at bounding box center [697, 505] width 144 height 28
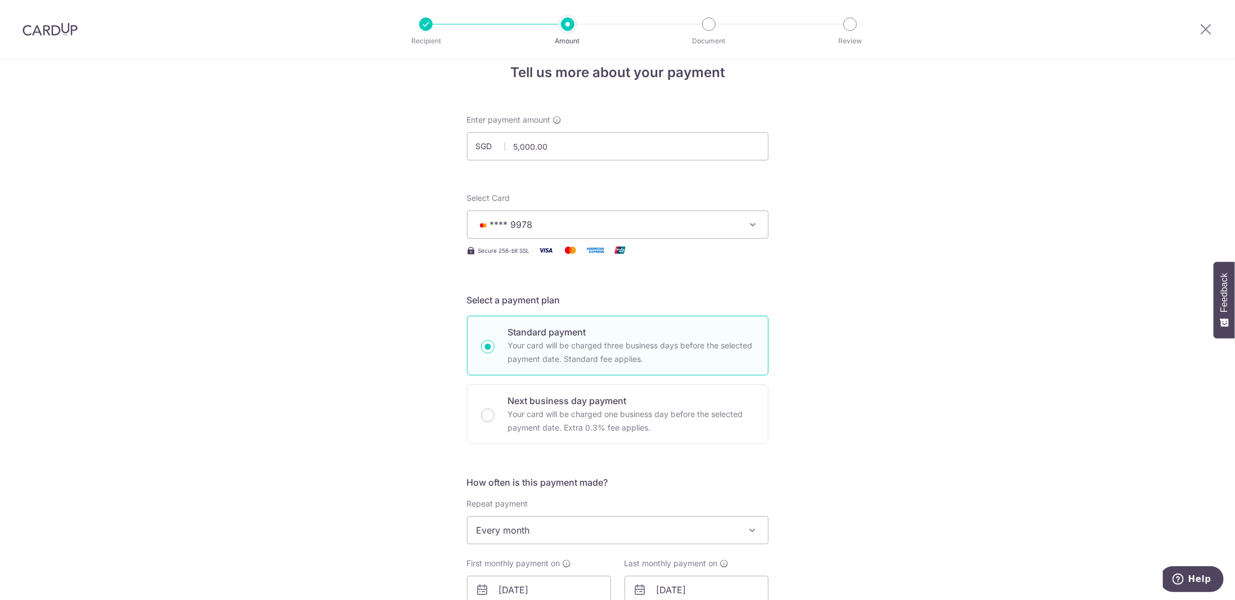
scroll to position [19, 0]
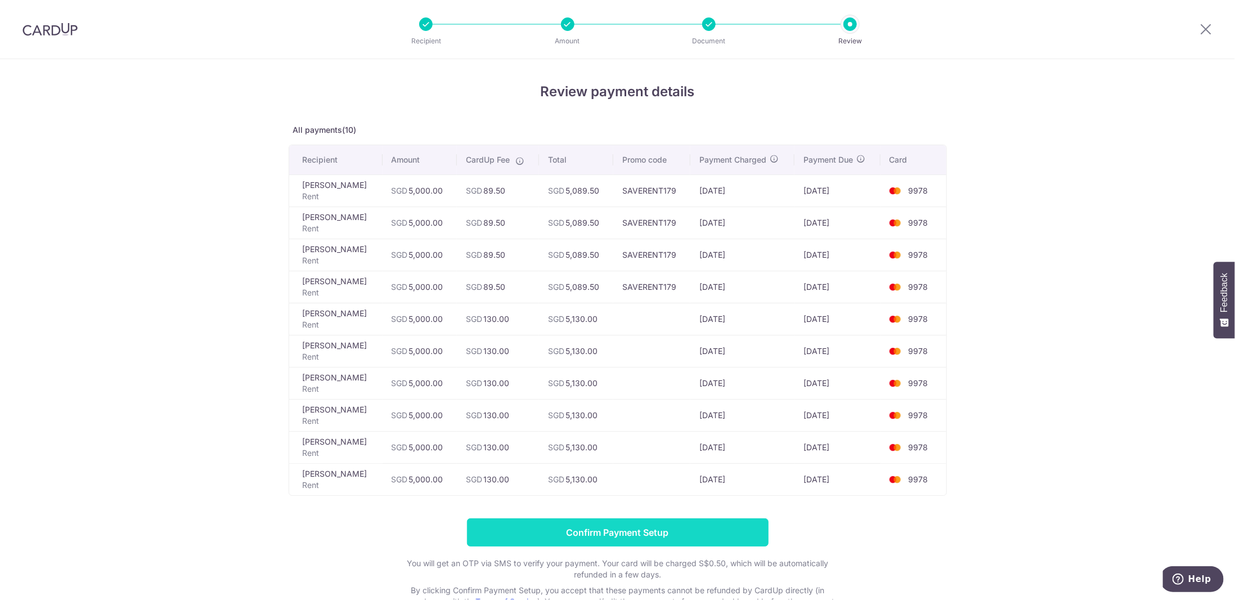
click at [686, 528] on input "Confirm Payment Setup" at bounding box center [618, 532] width 302 height 28
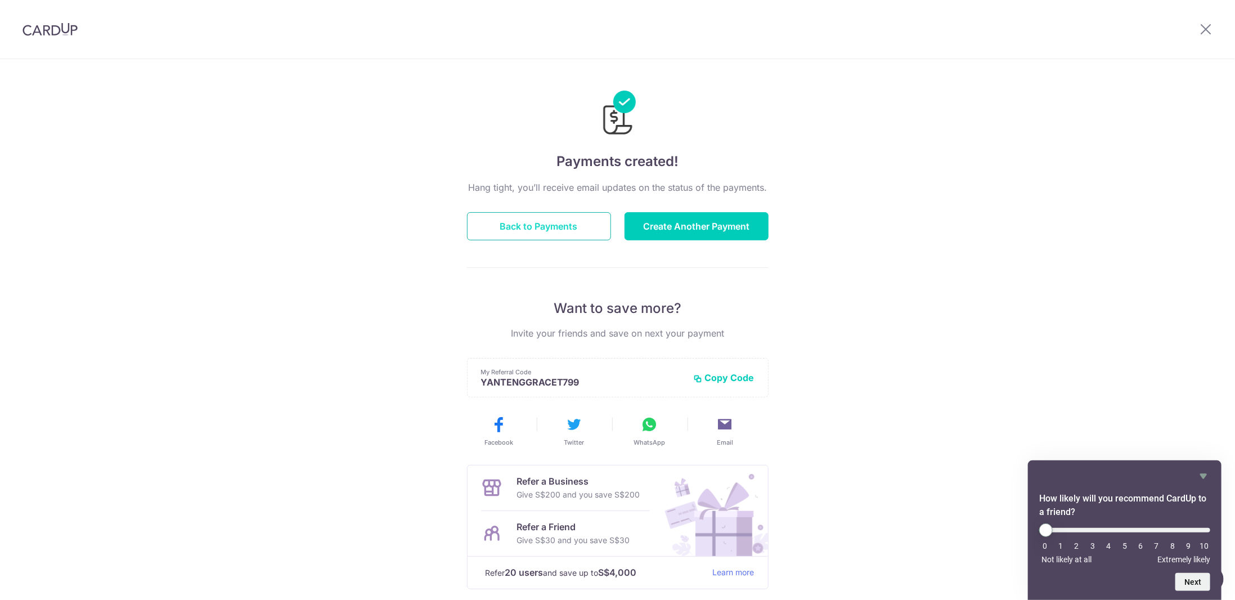
click at [570, 223] on button "Back to Payments" at bounding box center [539, 226] width 144 height 28
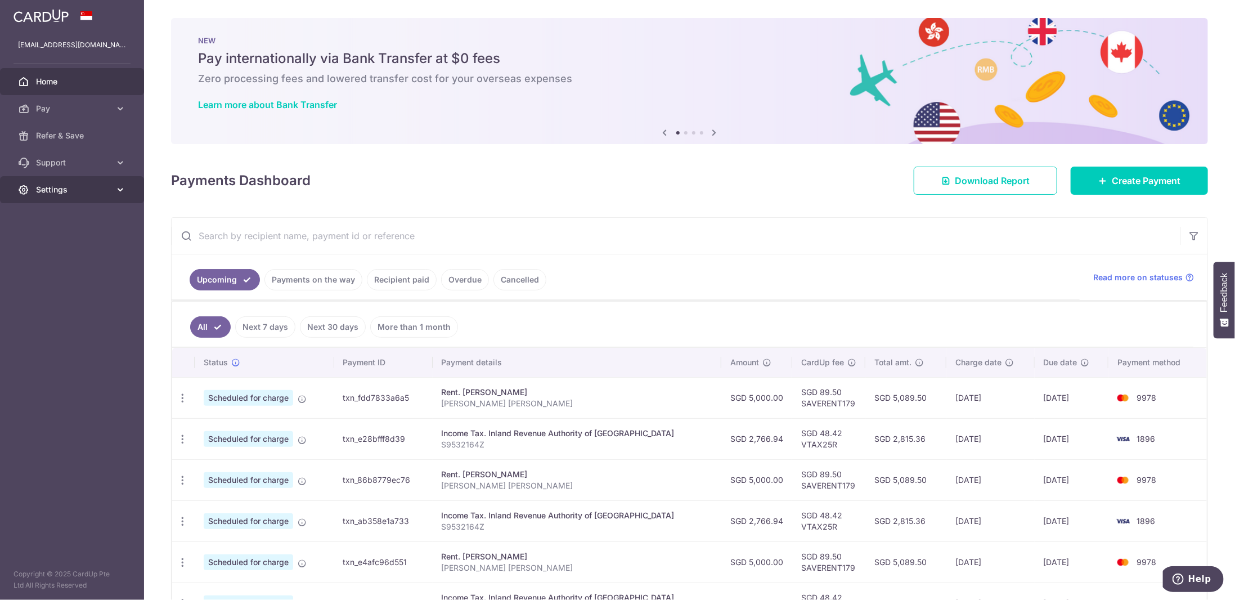
click at [102, 185] on span "Settings" at bounding box center [73, 189] width 74 height 11
click at [89, 245] on span "Logout" at bounding box center [73, 243] width 74 height 11
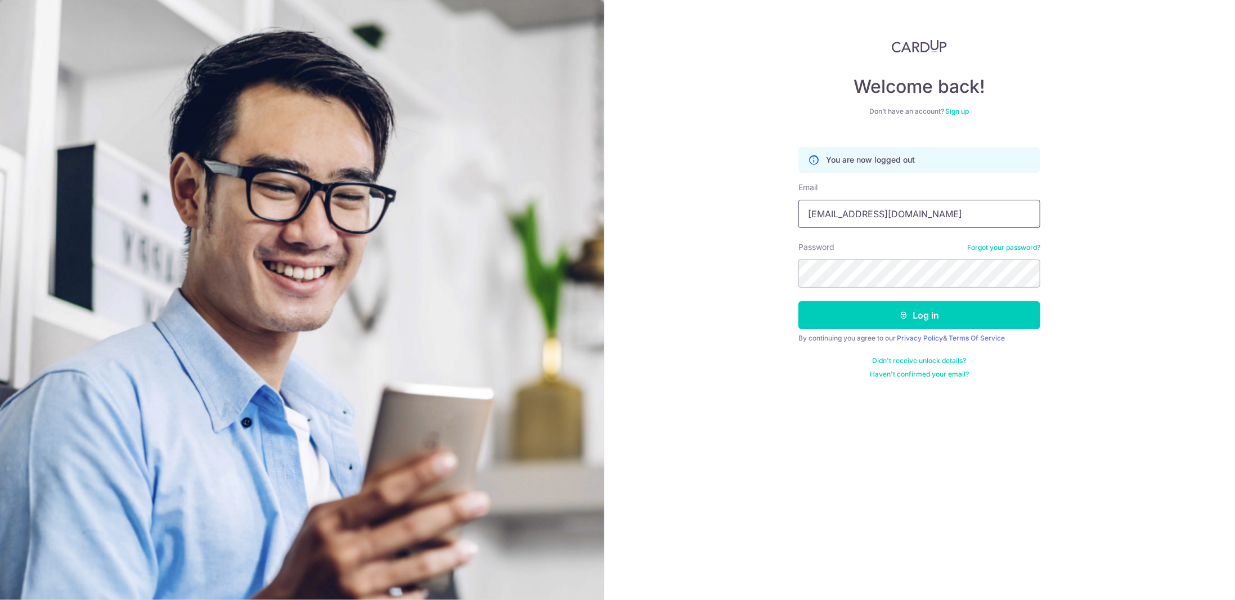
click at [832, 214] on input "rew1qq@gmail.com" at bounding box center [920, 214] width 242 height 28
type input "[EMAIL_ADDRESS][DOMAIN_NAME]"
click at [920, 321] on button "Log in" at bounding box center [920, 315] width 242 height 28
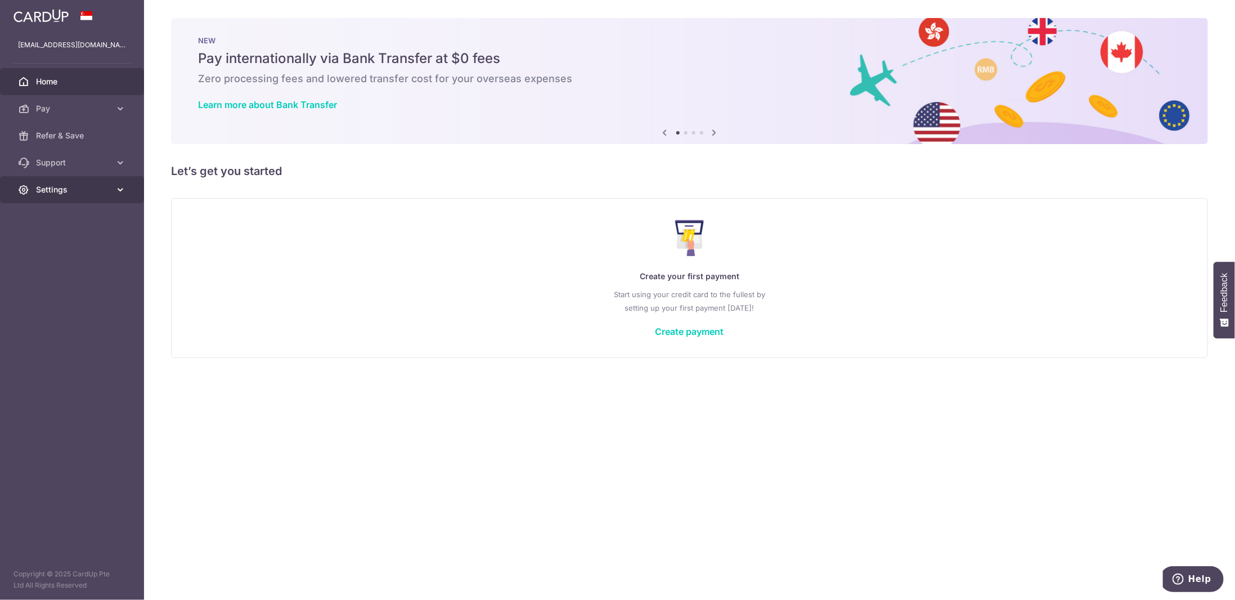
click at [61, 187] on span "Settings" at bounding box center [73, 189] width 74 height 11
